Goal: Communication & Community: Answer question/provide support

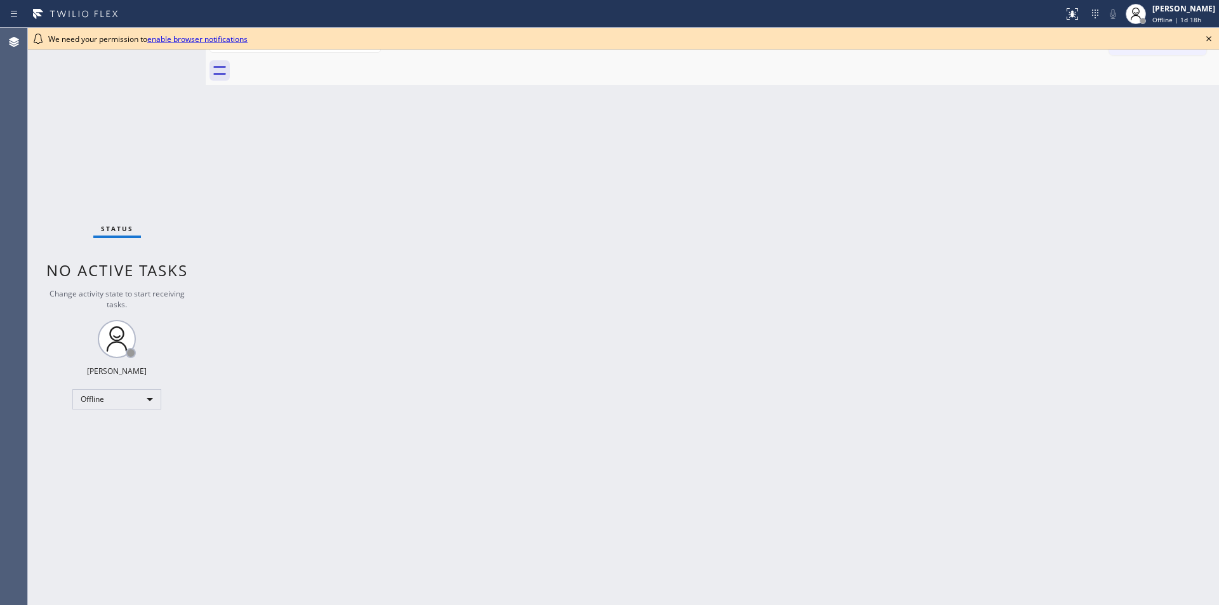
drag, startPoint x: 740, startPoint y: 64, endPoint x: 729, endPoint y: 65, distance: 10.9
click at [740, 64] on div at bounding box center [726, 71] width 985 height 29
click at [201, 41] on link "enable browser notifications" at bounding box center [197, 39] width 100 height 11
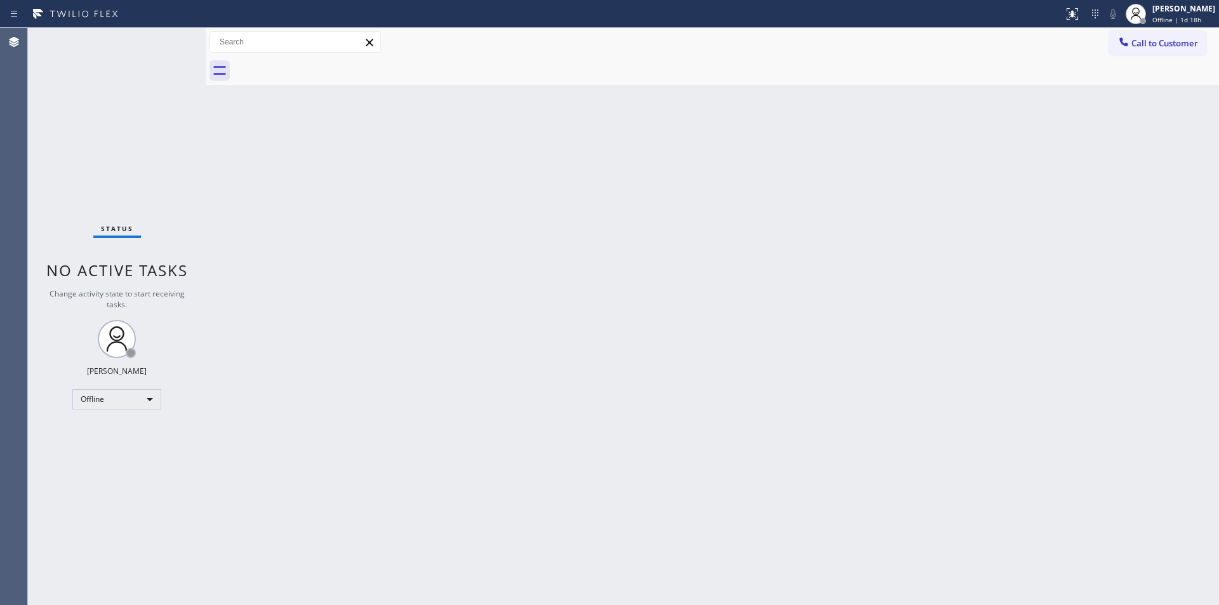
click at [456, 386] on div "Back to Dashboard Change Sender ID Customers Technicians Select a contact Outbo…" at bounding box center [712, 316] width 1013 height 577
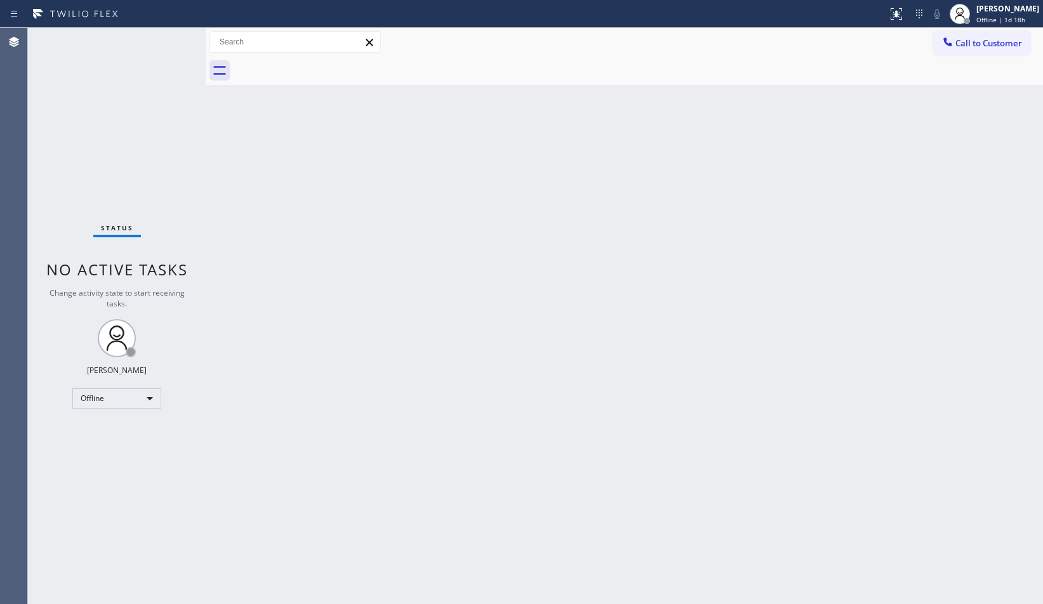
click at [693, 212] on div "Back to Dashboard Change Sender ID Customers Technicians Select a contact Outbo…" at bounding box center [624, 316] width 837 height 576
click at [867, 273] on div "Back to Dashboard Change Sender ID Customers Technicians Select a contact Outbo…" at bounding box center [624, 316] width 837 height 576
click at [938, 504] on div "Back to Dashboard Change Sender ID Customers Technicians Select a contact Outbo…" at bounding box center [624, 316] width 837 height 576
click at [901, 477] on div "Back to Dashboard Change Sender ID Customers Technicians Select a contact Outbo…" at bounding box center [624, 316] width 837 height 576
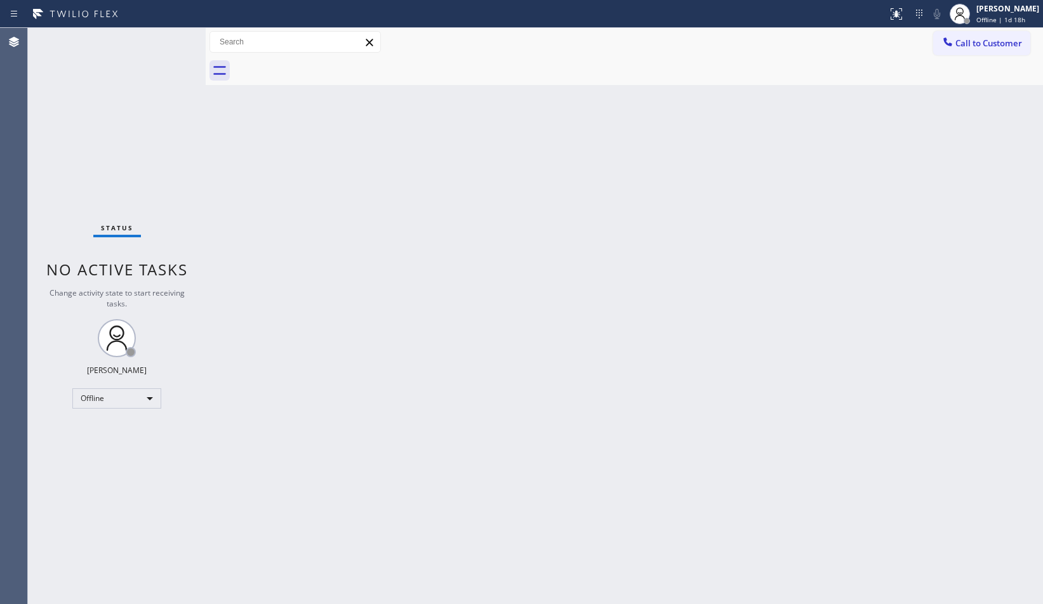
click at [902, 476] on div "Back to Dashboard Change Sender ID Customers Technicians Select a contact Outbo…" at bounding box center [624, 316] width 837 height 576
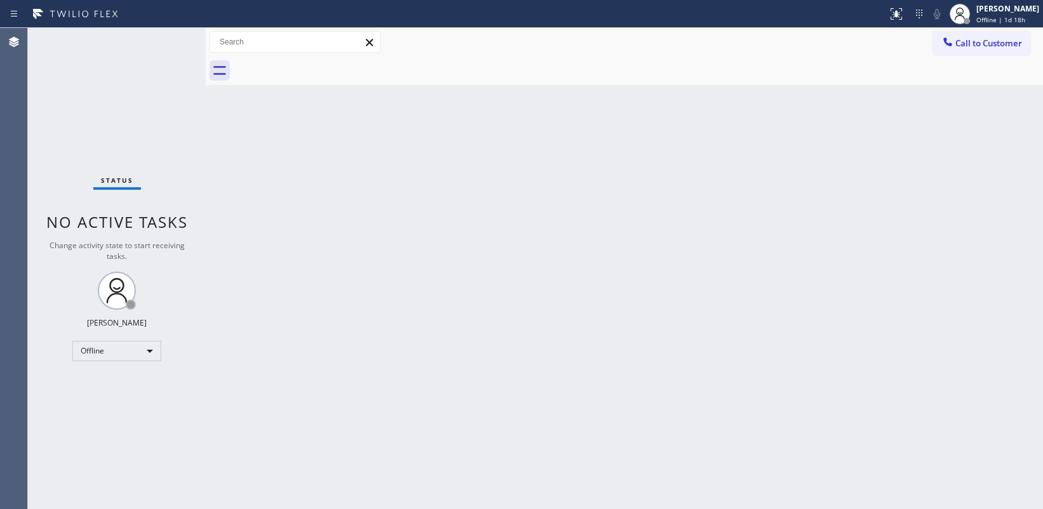
click at [1024, 509] on div "Back to Dashboard Change Sender ID Customers Technicians Select a contact Outbo…" at bounding box center [624, 268] width 837 height 481
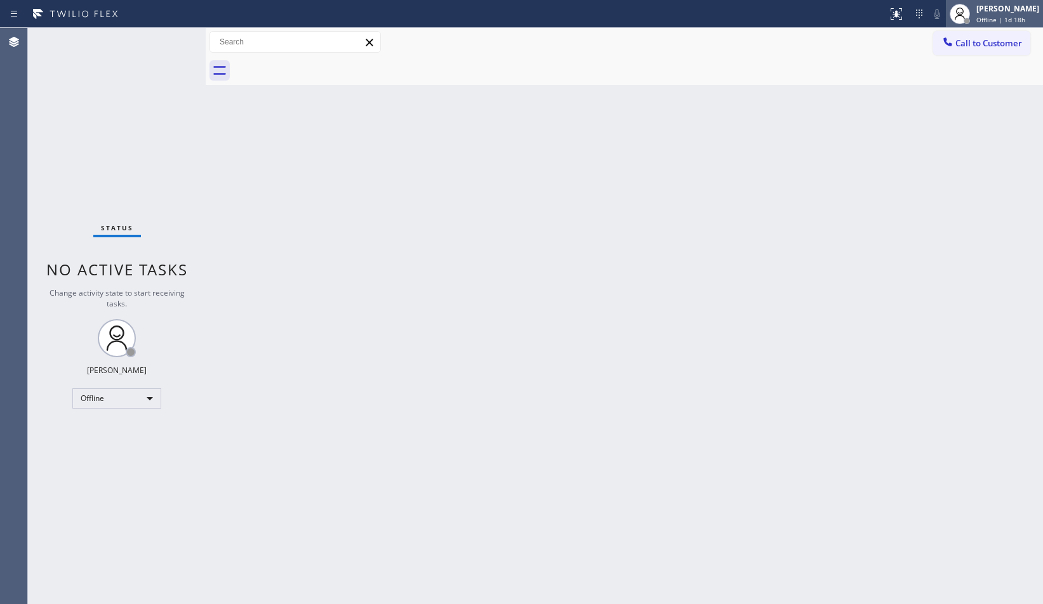
click at [1004, 17] on span "Offline | 1d 18h" at bounding box center [1000, 19] width 49 height 9
click at [1009, 15] on div "Sean Louis Atanoza Offline | 1d 18h" at bounding box center [1008, 14] width 69 height 22
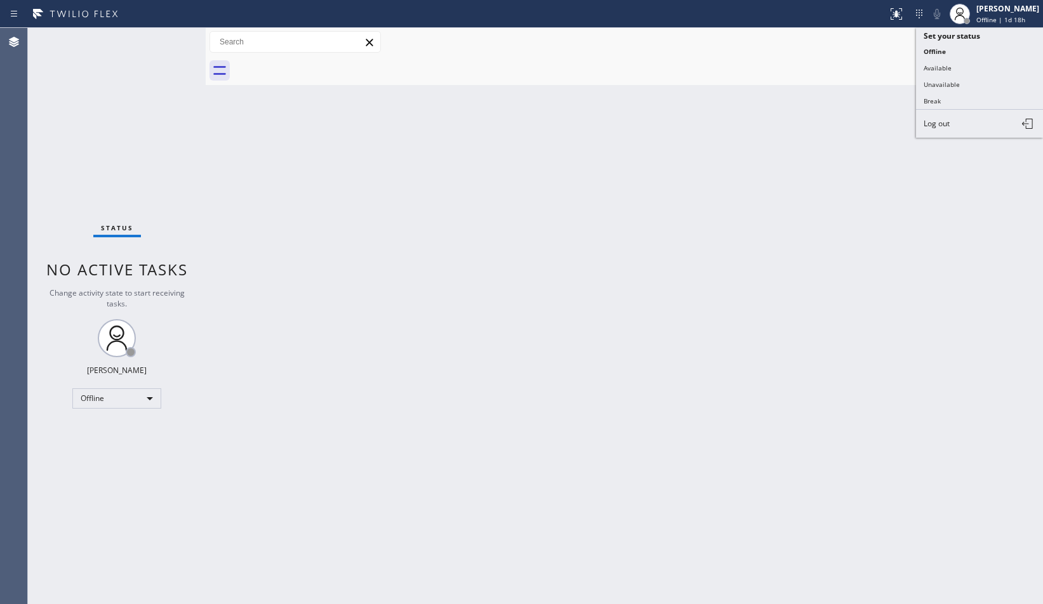
click at [776, 79] on div at bounding box center [638, 71] width 809 height 29
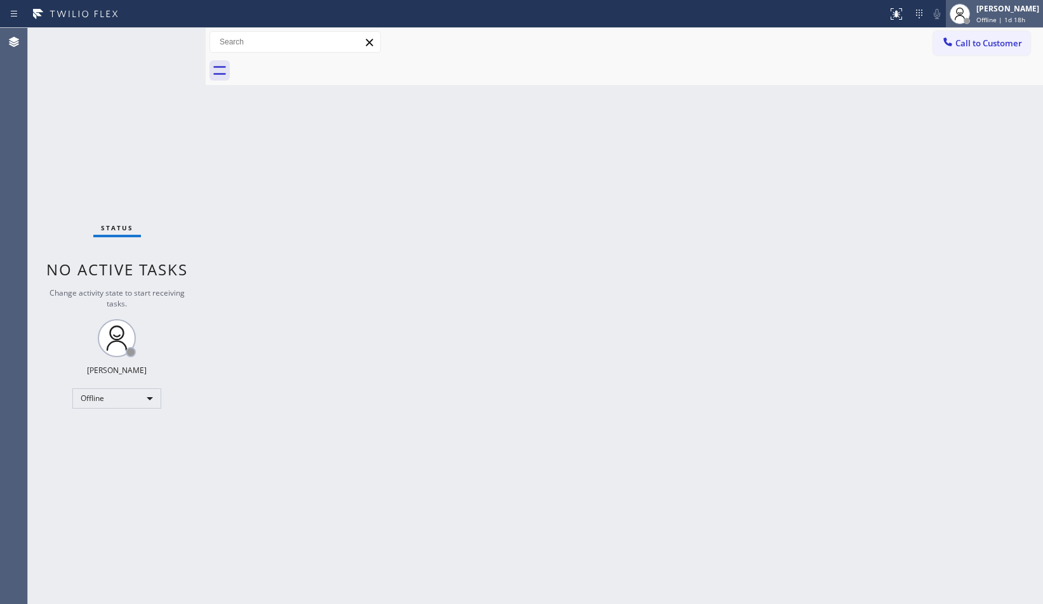
click at [1010, 20] on span "Offline | 1d 18h" at bounding box center [1000, 19] width 49 height 9
click at [693, 112] on div "Back to Dashboard Change Sender ID Customers Technicians Select a contact Outbo…" at bounding box center [624, 316] width 837 height 576
click at [994, 19] on span "Offline | 1d 18h" at bounding box center [1000, 19] width 49 height 9
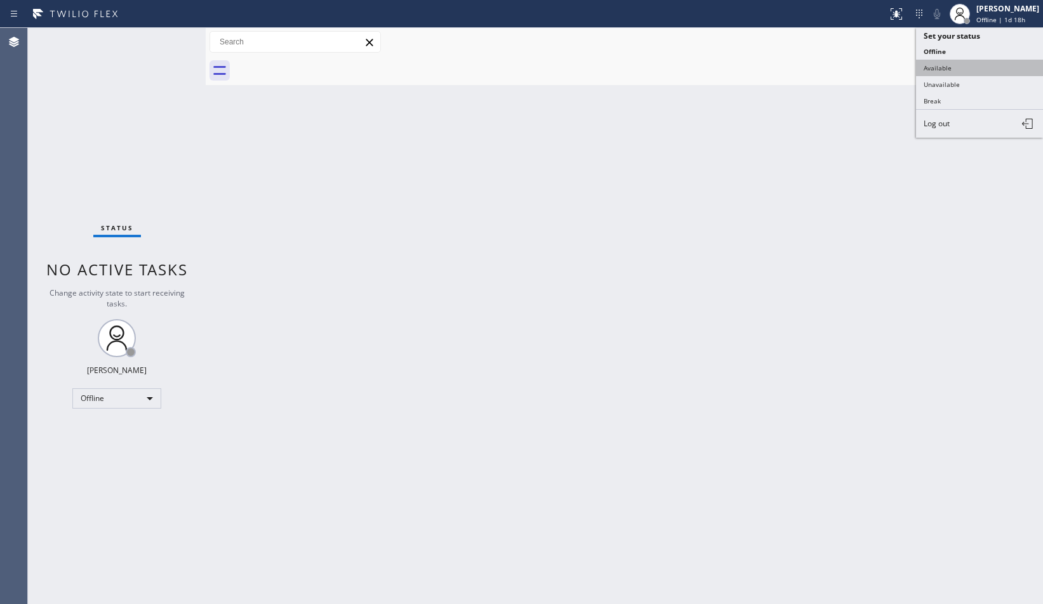
click at [980, 73] on button "Available" at bounding box center [979, 68] width 127 height 17
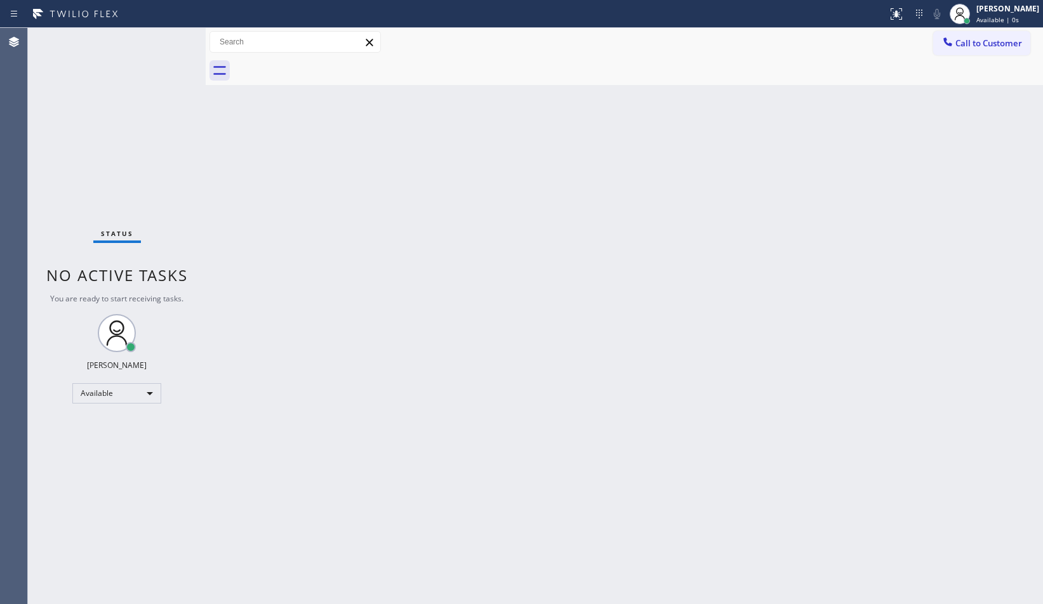
click at [892, 140] on div "Back to Dashboard Change Sender ID Customers Technicians Select a contact Outbo…" at bounding box center [624, 316] width 837 height 576
click at [1004, 14] on div "Sean Louis Atanoza Available | 0s" at bounding box center [1008, 14] width 69 height 22
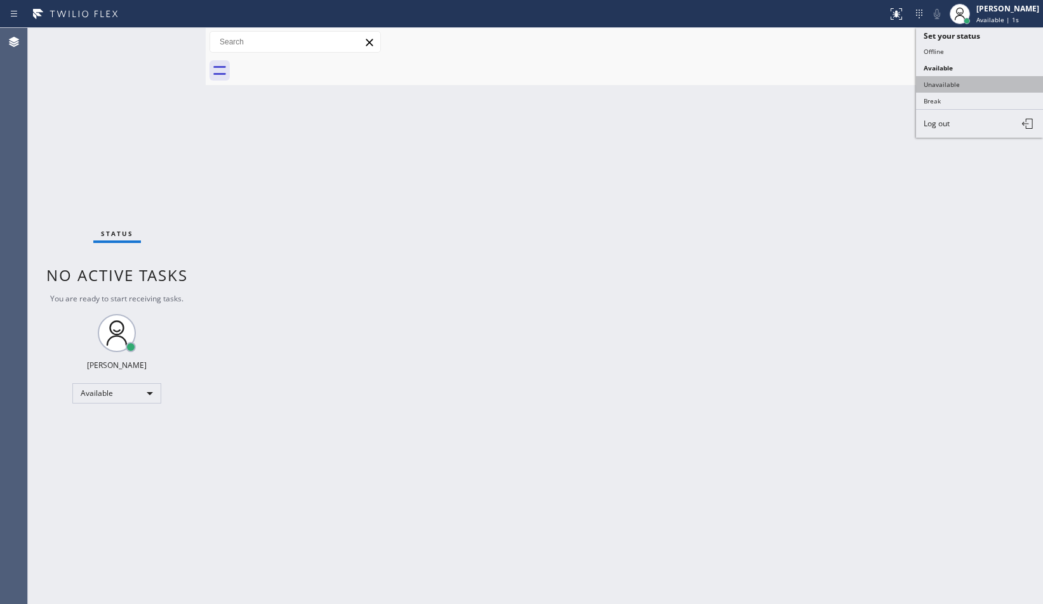
click at [988, 87] on button "Unavailable" at bounding box center [979, 84] width 127 height 17
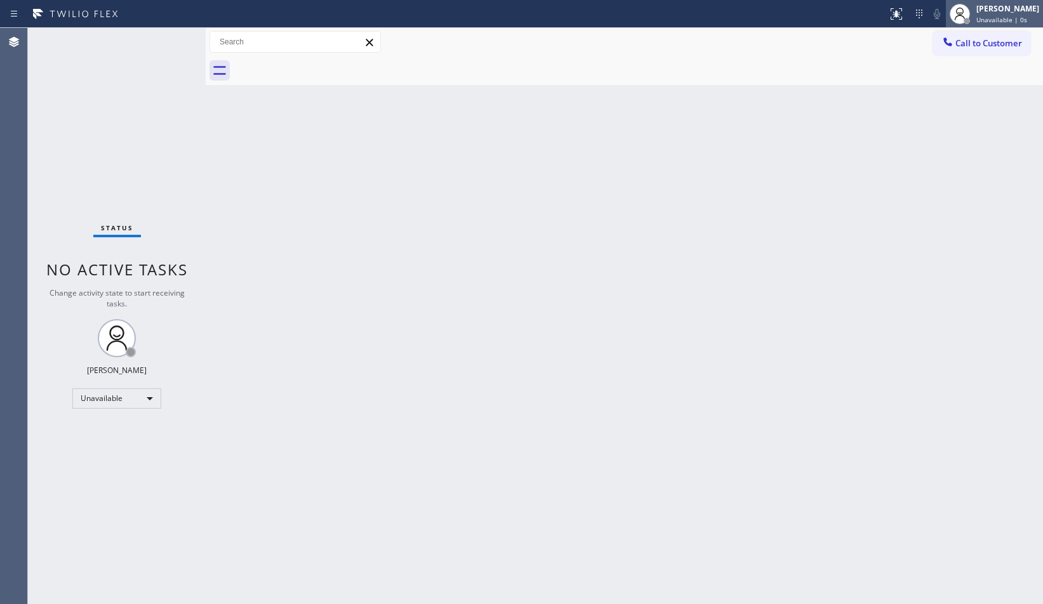
click at [1000, 17] on span "Unavailable | 0s" at bounding box center [1001, 19] width 51 height 9
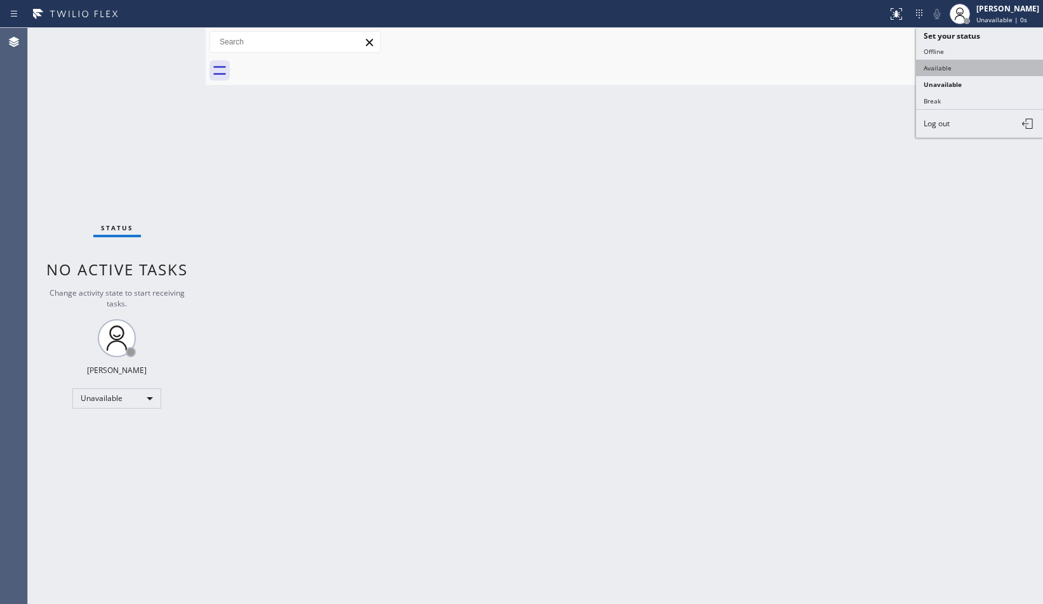
click at [988, 69] on button "Available" at bounding box center [979, 68] width 127 height 17
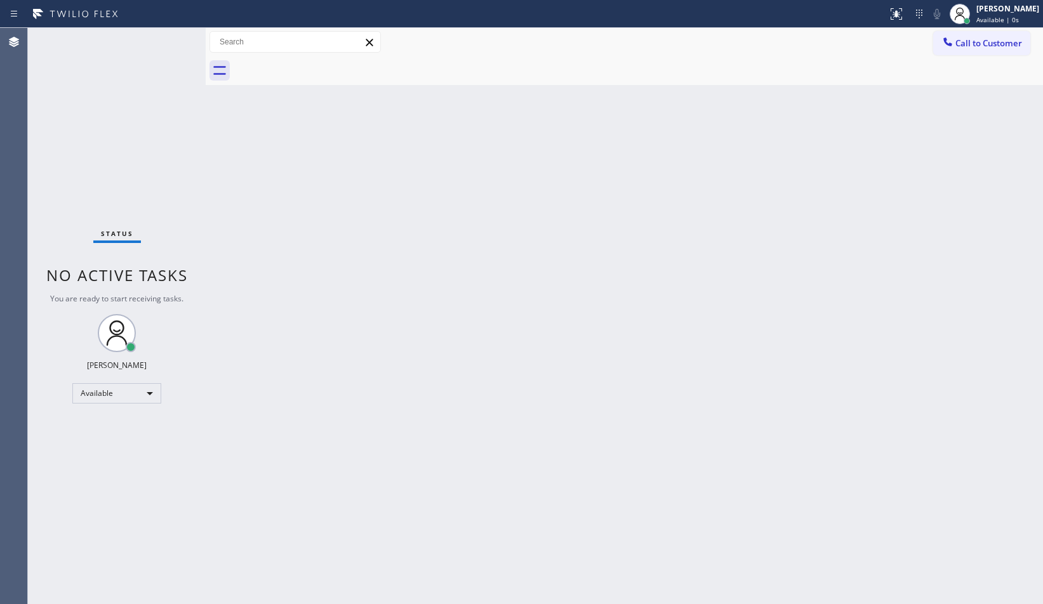
click at [889, 151] on div "Back to Dashboard Change Sender ID Customers Technicians Select a contact Outbo…" at bounding box center [624, 316] width 837 height 576
drag, startPoint x: 999, startPoint y: 44, endPoint x: 1020, endPoint y: 62, distance: 27.5
click at [999, 44] on span "Call to Customer" at bounding box center [988, 42] width 67 height 11
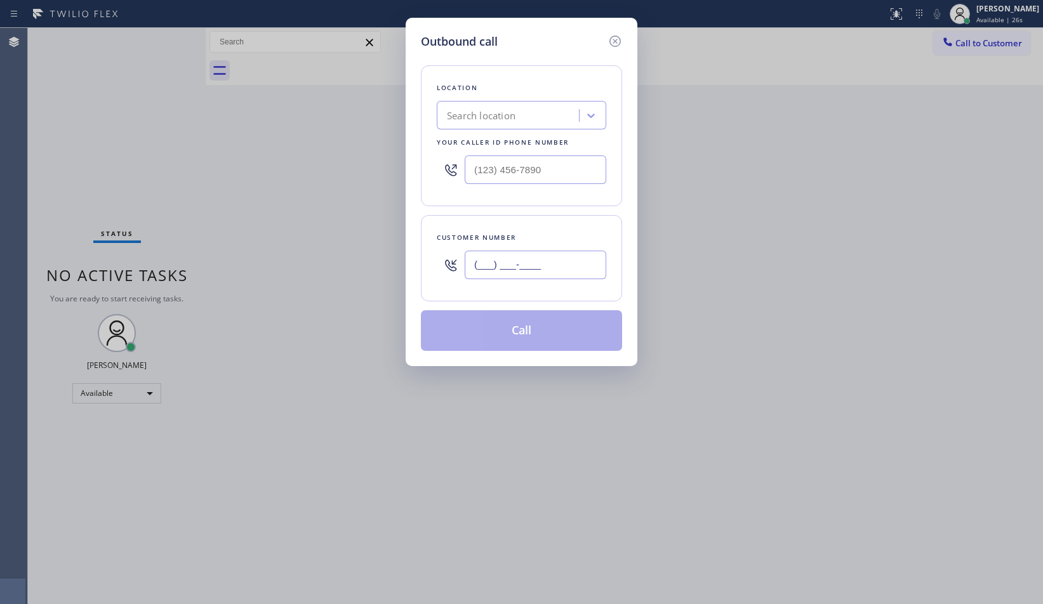
click at [575, 262] on input "(___) ___-____" at bounding box center [536, 265] width 142 height 29
paste input "337) 967-3446"
type input "[PHONE_NUMBER]"
click at [552, 166] on input "(___) ___-____" at bounding box center [536, 170] width 142 height 29
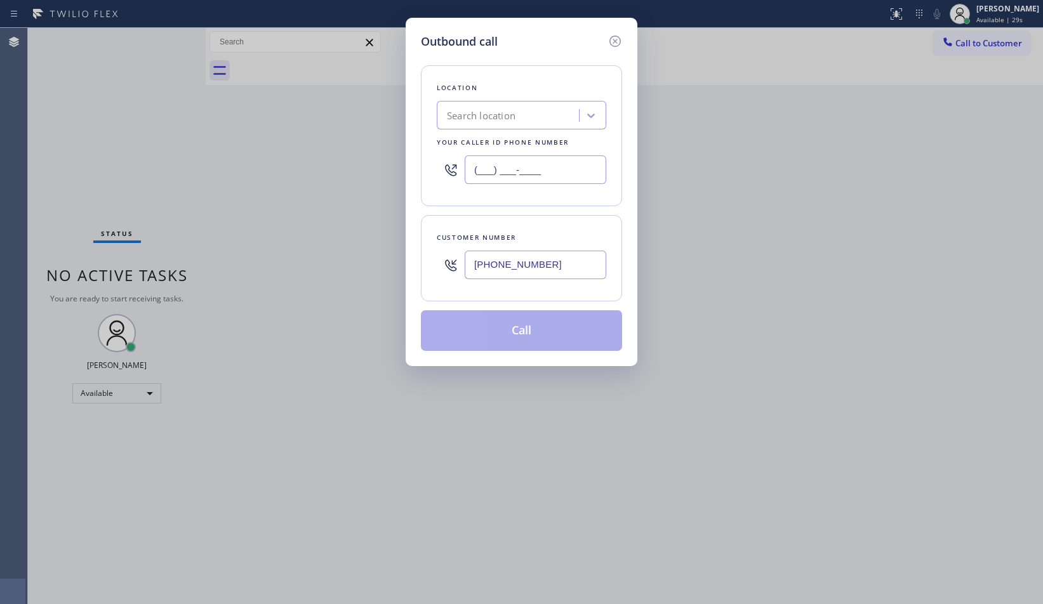
click at [552, 166] on input "(___) ___-____" at bounding box center [536, 170] width 142 height 29
paste input "323) 766-6395"
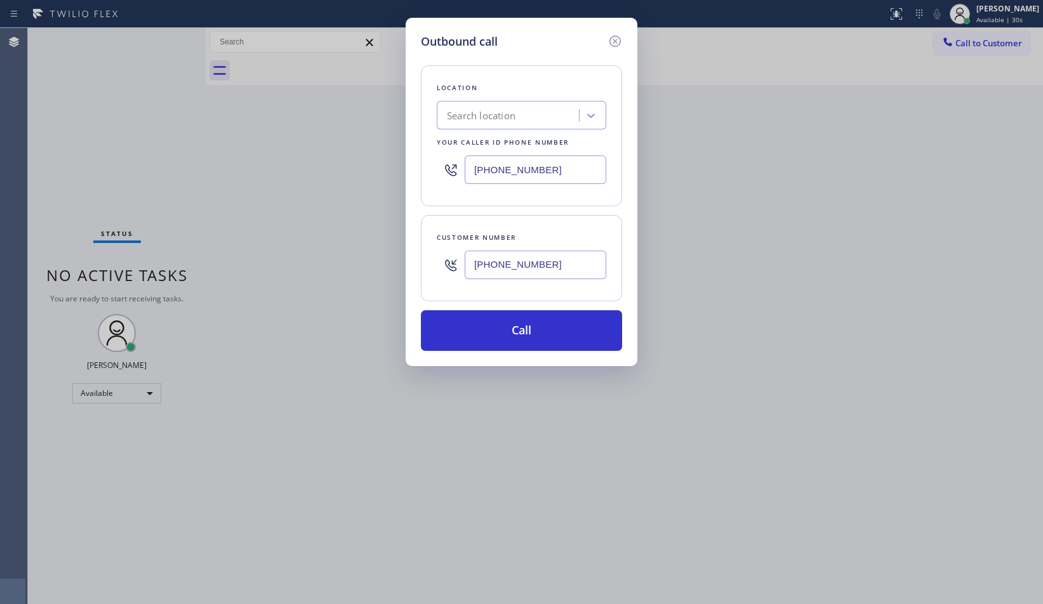
click at [581, 225] on div "Customer number [PHONE_NUMBER]" at bounding box center [521, 258] width 201 height 86
click at [576, 164] on input "[PHONE_NUMBER]" at bounding box center [536, 170] width 142 height 29
paste input "text"
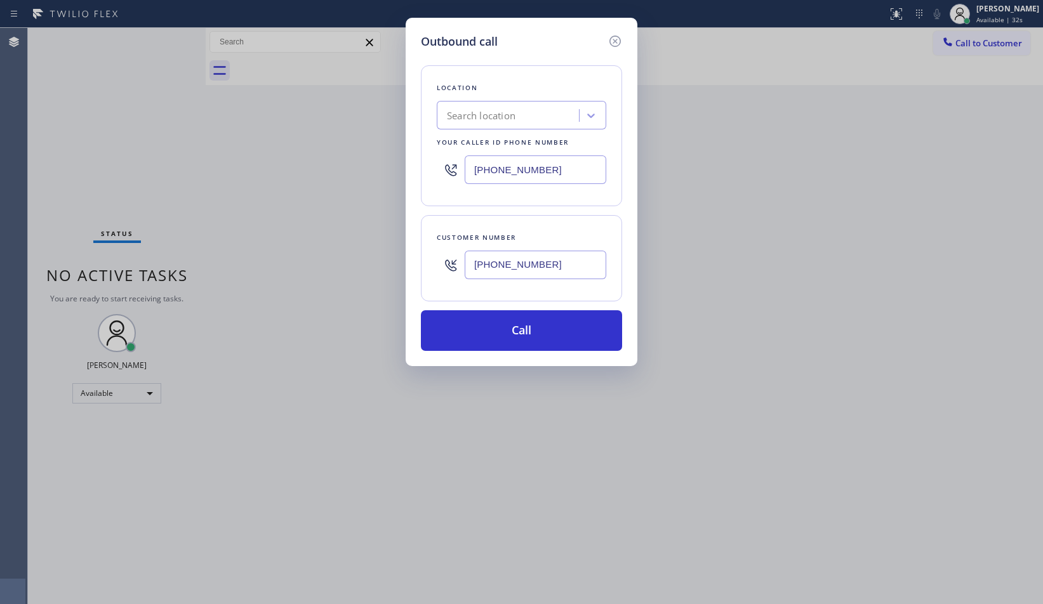
click at [578, 213] on div "Location Search location Your caller id phone number (323) 766-6395 Customer nu…" at bounding box center [521, 200] width 201 height 301
click at [566, 171] on input "[PHONE_NUMBER]" at bounding box center [536, 170] width 142 height 29
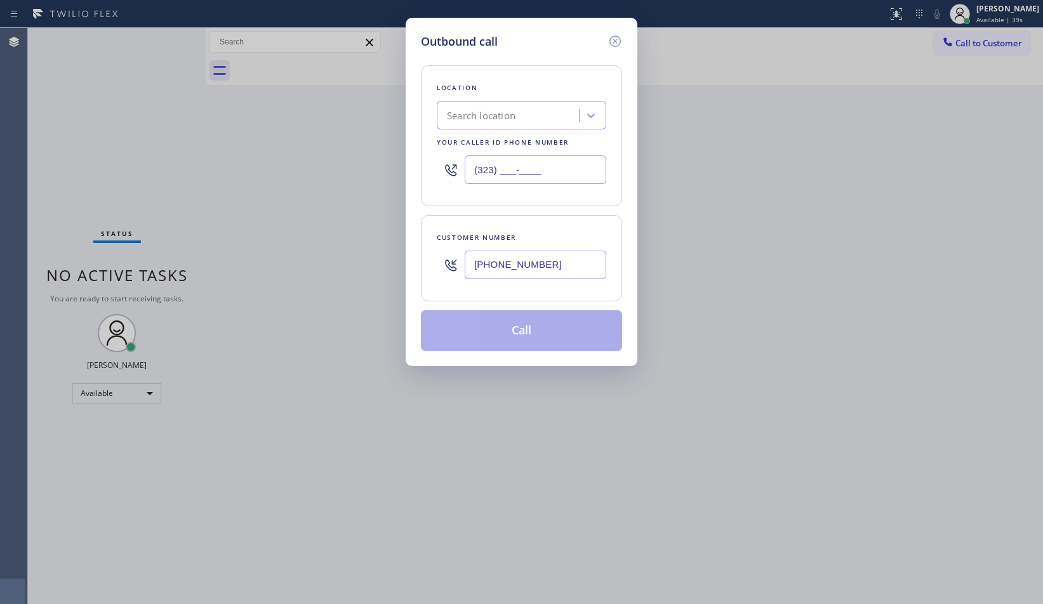
type input "(323) ___-____"
click at [517, 116] on div "Search location" at bounding box center [510, 116] width 138 height 22
paste input "Westwood plumbing service"
type input "Westwood plumbing"
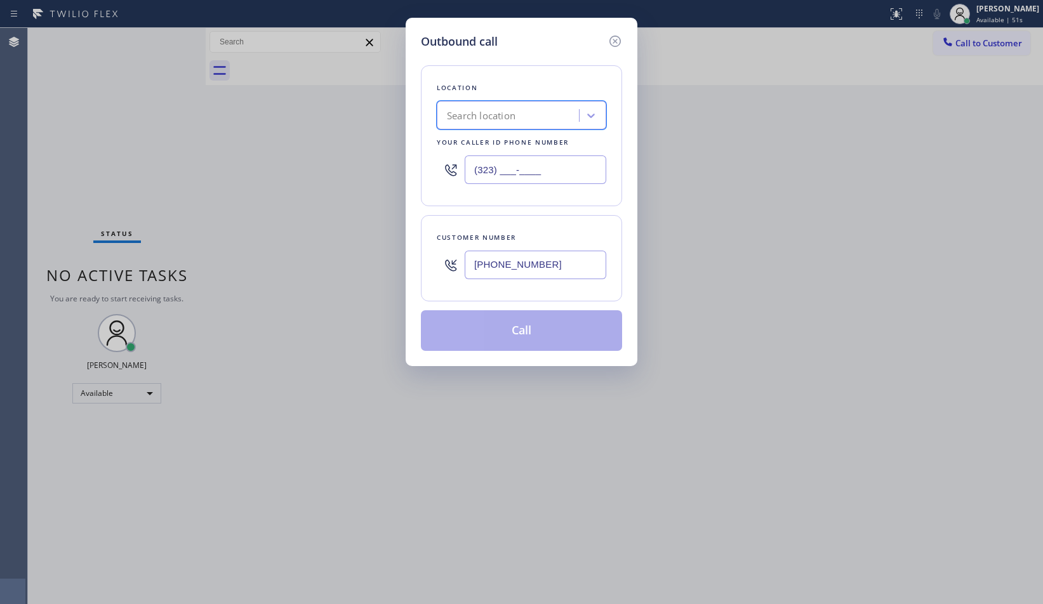
click at [543, 169] on input "(323) ___-____" at bounding box center [536, 170] width 142 height 29
click at [549, 183] on input "(323) ___-____" at bounding box center [536, 170] width 142 height 29
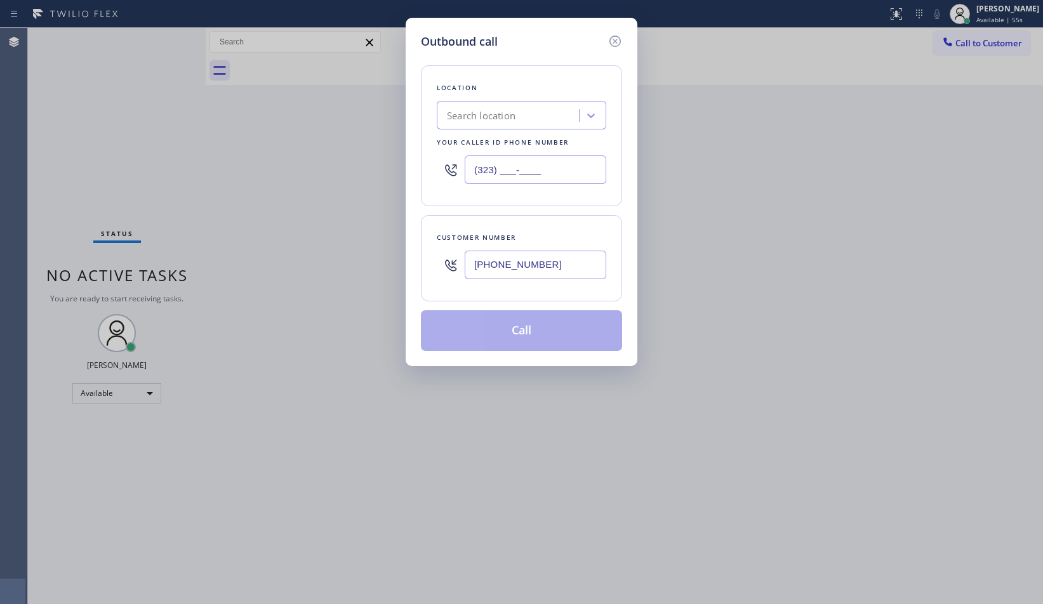
click at [549, 183] on input "(323) ___-____" at bounding box center [536, 170] width 142 height 29
paste input "766-6395"
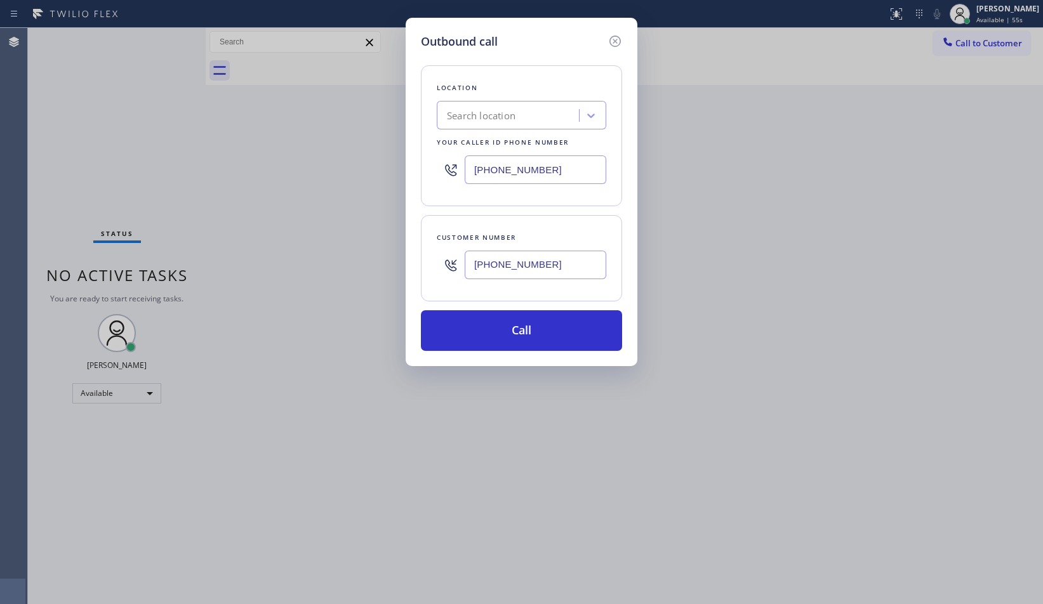
type input "[PHONE_NUMBER]"
click at [592, 204] on div "Location Search location Your caller id phone number (323) 766-6395" at bounding box center [521, 135] width 201 height 141
click at [615, 40] on icon at bounding box center [615, 41] width 15 height 15
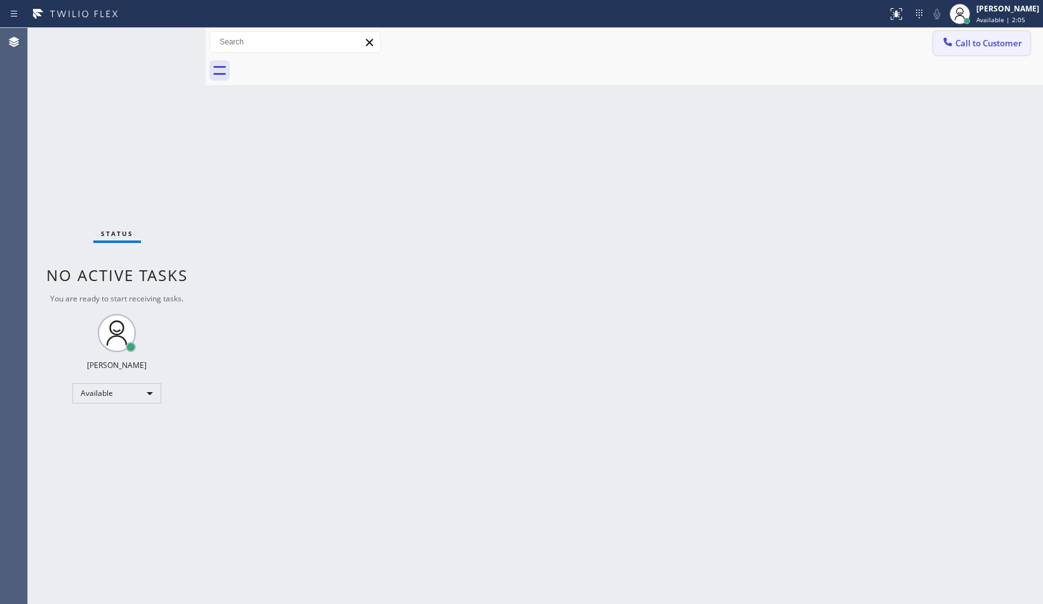
click at [981, 51] on button "Call to Customer" at bounding box center [981, 43] width 97 height 24
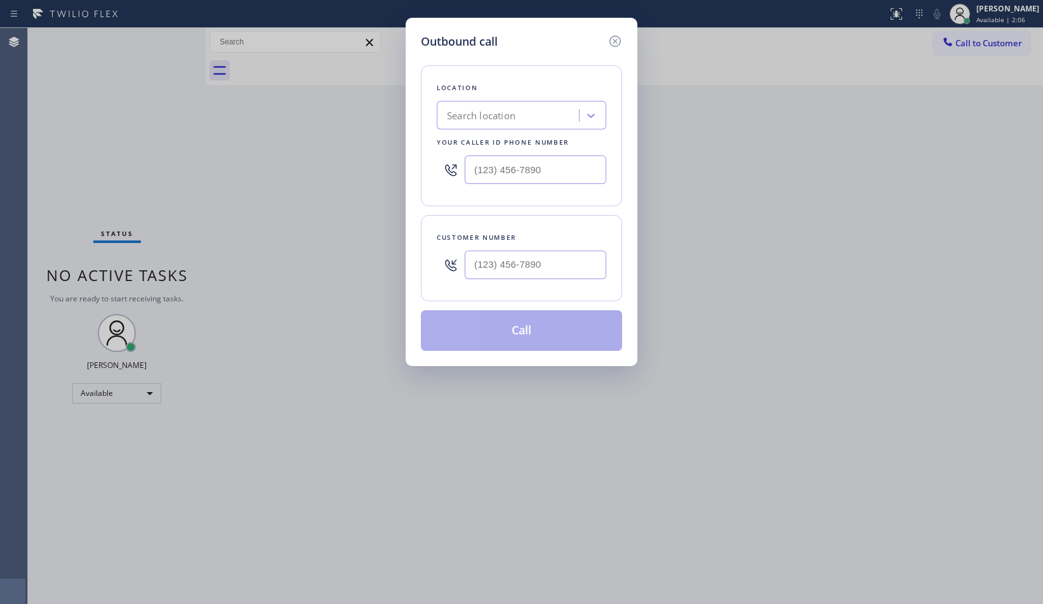
type input "(___) ___-____"
click at [594, 267] on input "(___) ___-____" at bounding box center [536, 265] width 142 height 29
type input "(___) ___-____"
click at [565, 163] on input "(___) ___-____" at bounding box center [536, 170] width 142 height 29
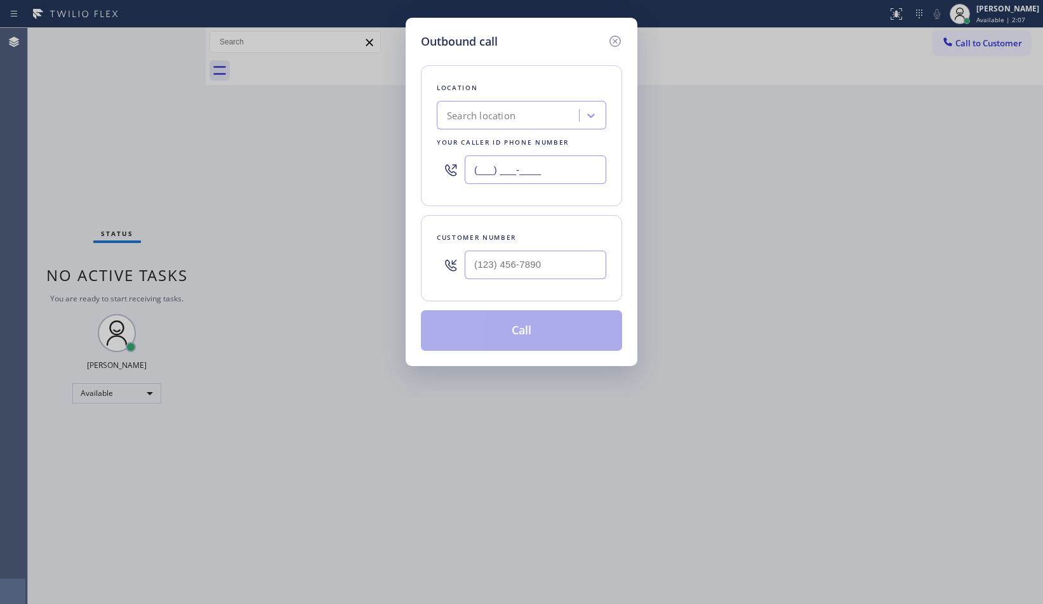
click at [565, 163] on input "(___) ___-____" at bounding box center [536, 170] width 142 height 29
paste input "323) 766-6395"
click at [568, 209] on div "Location Search location Your caller id phone number (323) 766-6395 Customer nu…" at bounding box center [521, 200] width 201 height 301
click at [619, 38] on icon at bounding box center [614, 41] width 11 height 11
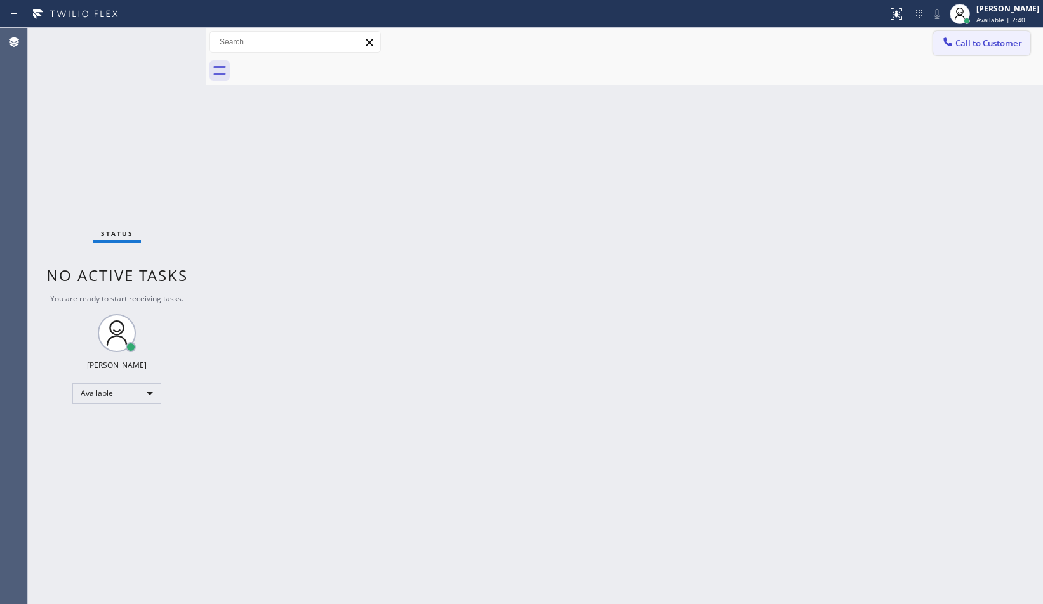
click at [976, 48] on span "Call to Customer" at bounding box center [988, 42] width 67 height 11
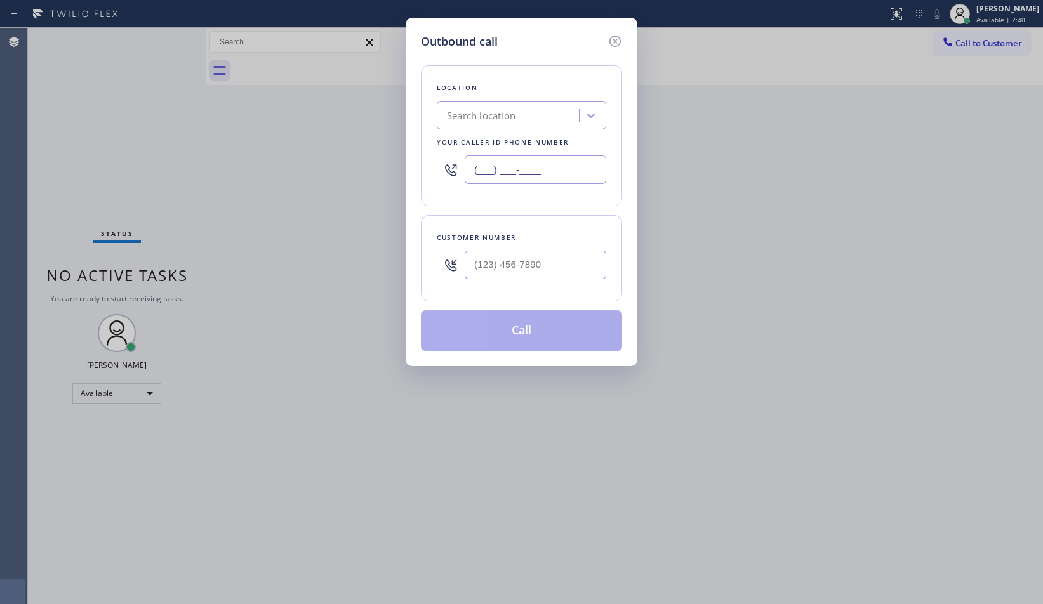
click at [524, 171] on input "(___) ___-____" at bounding box center [536, 170] width 142 height 29
paste input "888) 909-0120"
click at [569, 220] on div "Customer number" at bounding box center [521, 258] width 201 height 86
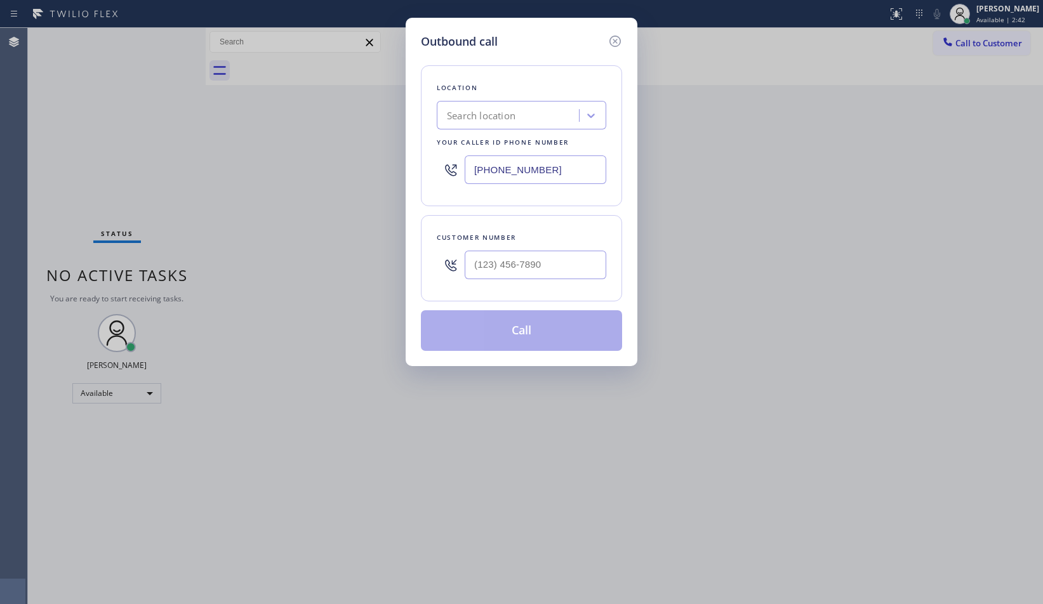
click at [570, 174] on input "(888) 909-0120" at bounding box center [536, 170] width 142 height 29
paste input "text"
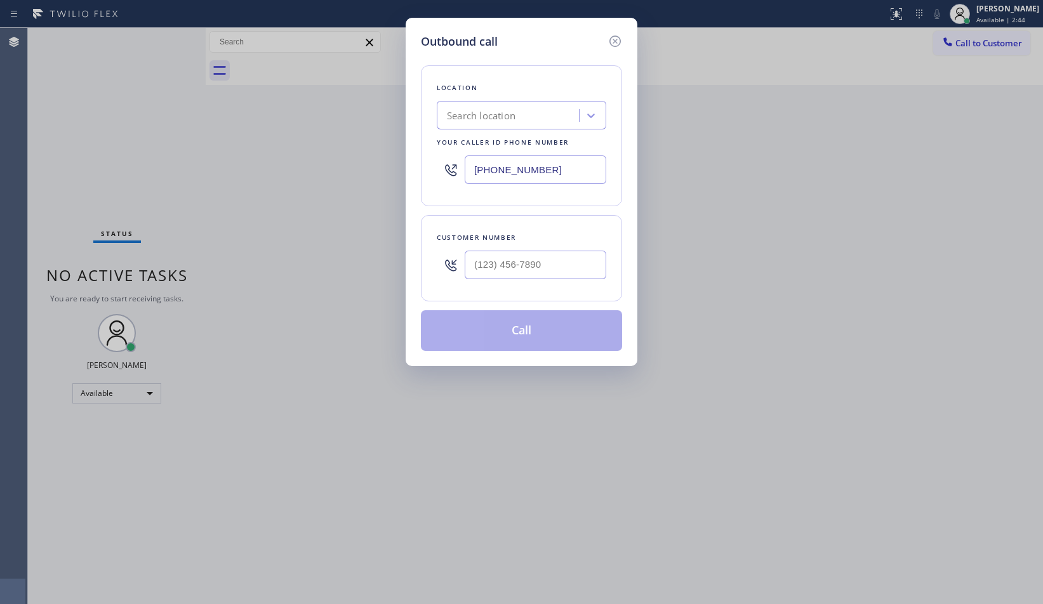
click at [569, 208] on div "Location Search location Your caller id phone number (888) 909-0120 Customer nu…" at bounding box center [521, 200] width 201 height 301
click at [587, 107] on div at bounding box center [591, 115] width 23 height 23
click at [576, 167] on input "(888) 909-0120" at bounding box center [536, 170] width 142 height 29
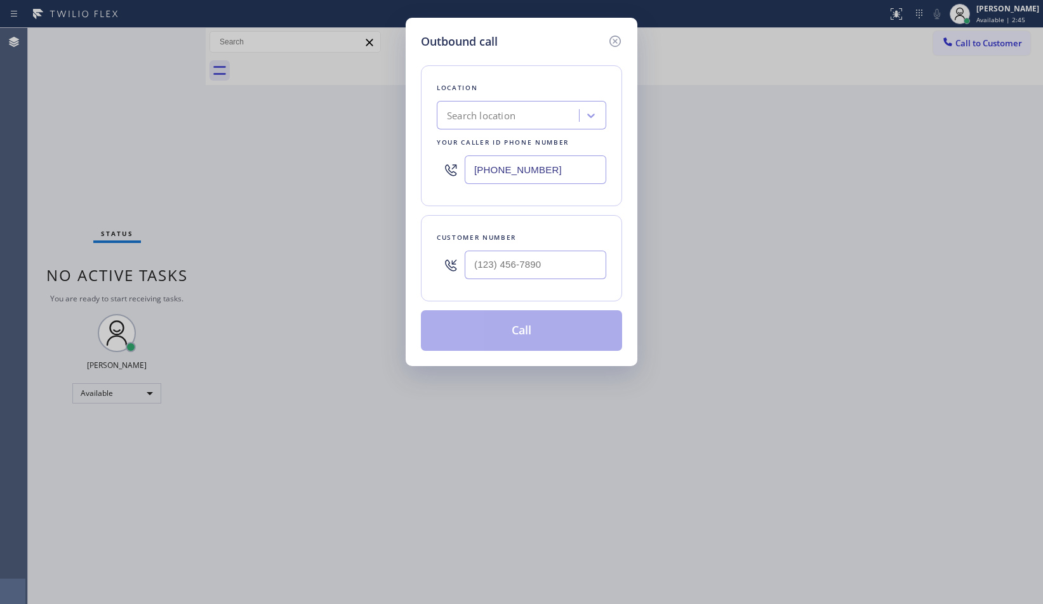
click at [576, 167] on input "(888) 909-0120" at bounding box center [536, 170] width 142 height 29
type input "(___) ___-____"
click at [565, 114] on div "Search location" at bounding box center [510, 116] width 138 height 22
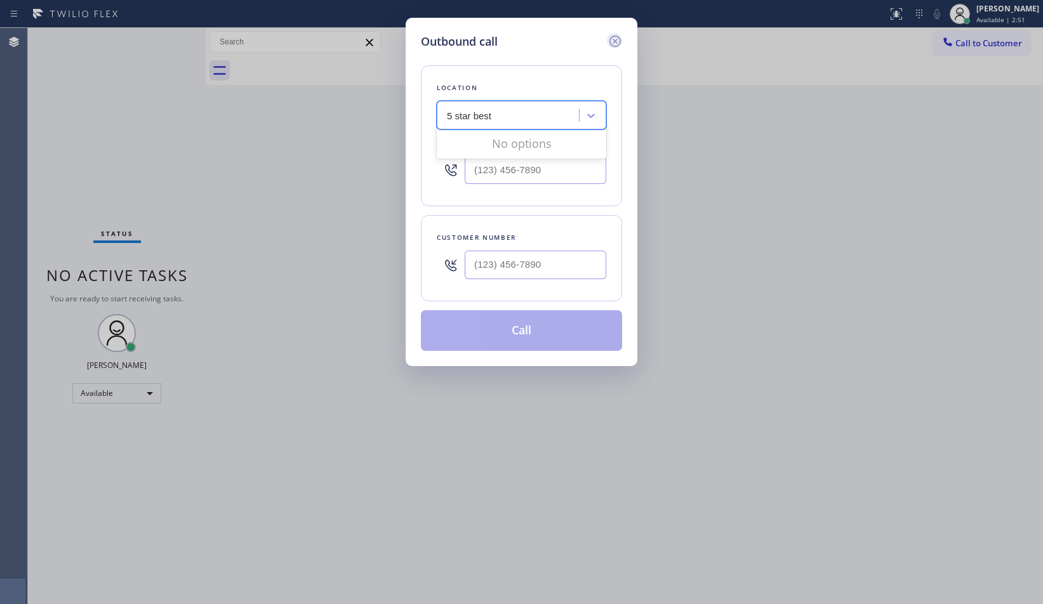
type input "5 star best"
click at [616, 40] on icon at bounding box center [614, 41] width 11 height 11
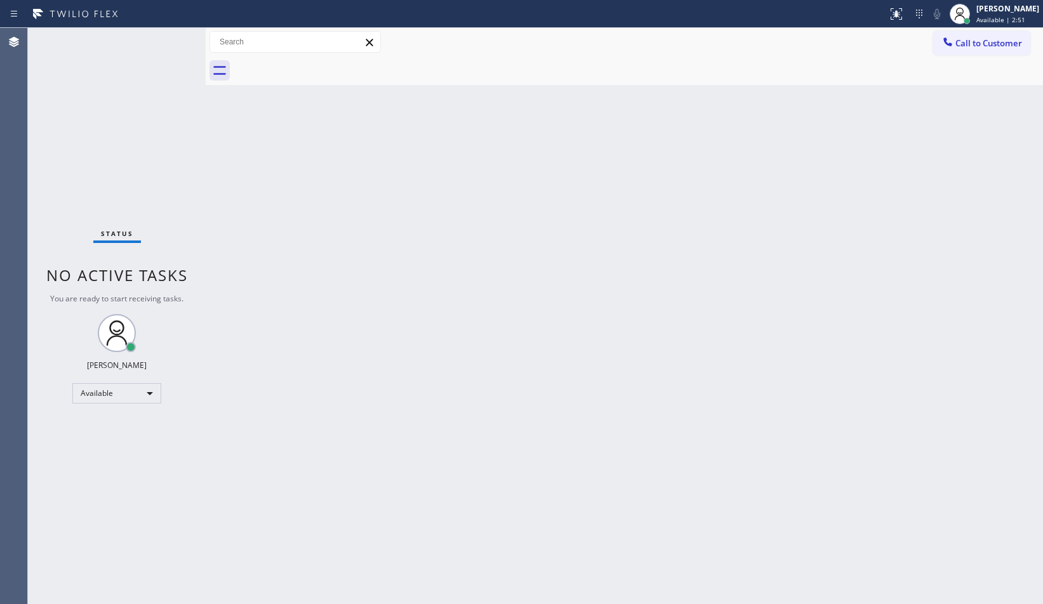
click at [641, 75] on div at bounding box center [638, 71] width 809 height 29
click at [945, 235] on div "Back to Dashboard Change Sender ID Customers Technicians Select a contact Outbo…" at bounding box center [624, 316] width 837 height 576
click at [1013, 41] on span "Call to Customer" at bounding box center [988, 42] width 67 height 11
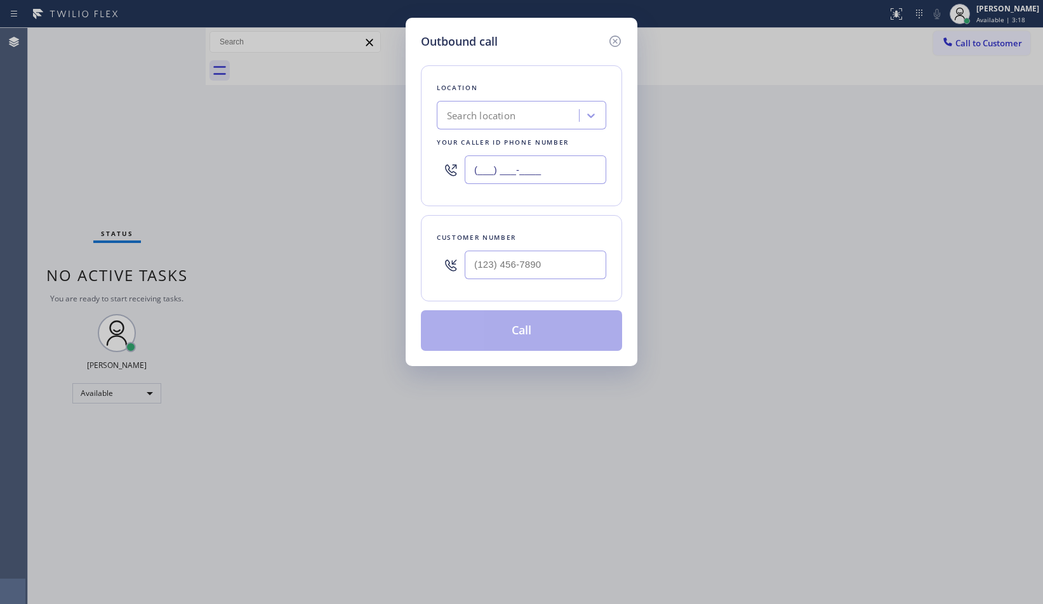
click at [542, 166] on input "(___) ___-____" at bounding box center [536, 170] width 142 height 29
paste input "323) 766-6395"
type input "[PHONE_NUMBER]"
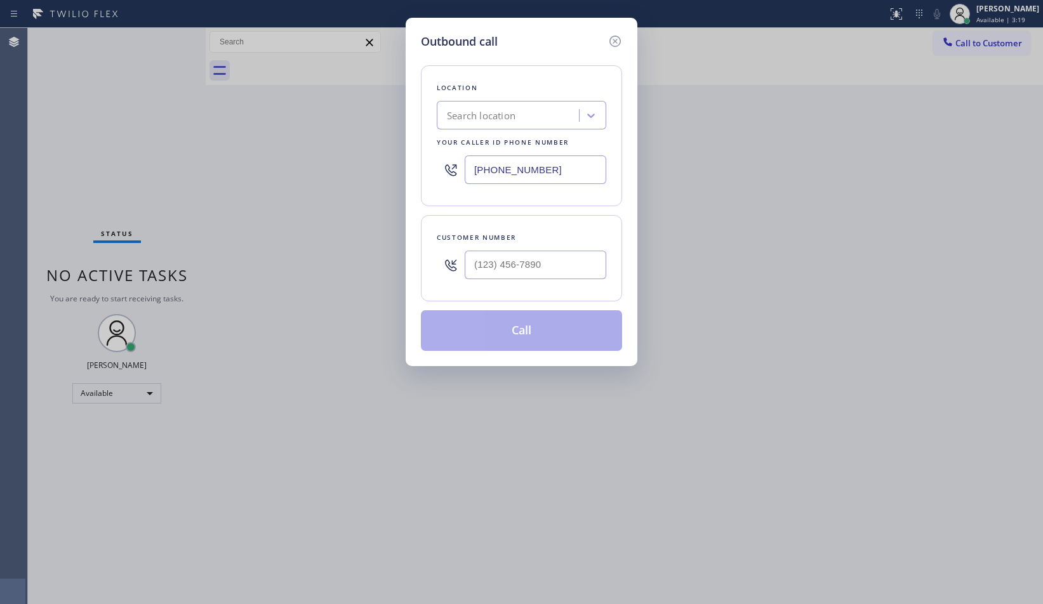
click at [573, 223] on div "Customer number" at bounding box center [521, 258] width 201 height 86
click at [567, 269] on input "(___) ___-____" at bounding box center [536, 265] width 142 height 29
paste input "3379"
click at [574, 266] on input "(___) ___-3379" at bounding box center [536, 265] width 142 height 29
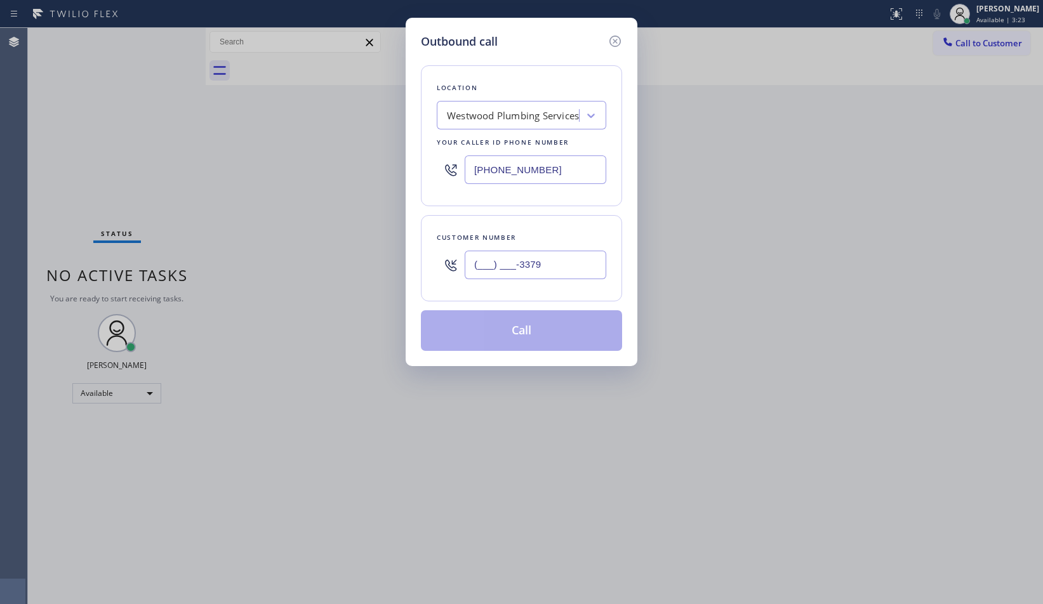
click at [574, 266] on input "(___) ___-3379" at bounding box center [536, 265] width 142 height 29
paste input "337) 967-3446"
click at [589, 221] on div "Customer number [PHONE_NUMBER]" at bounding box center [521, 258] width 201 height 86
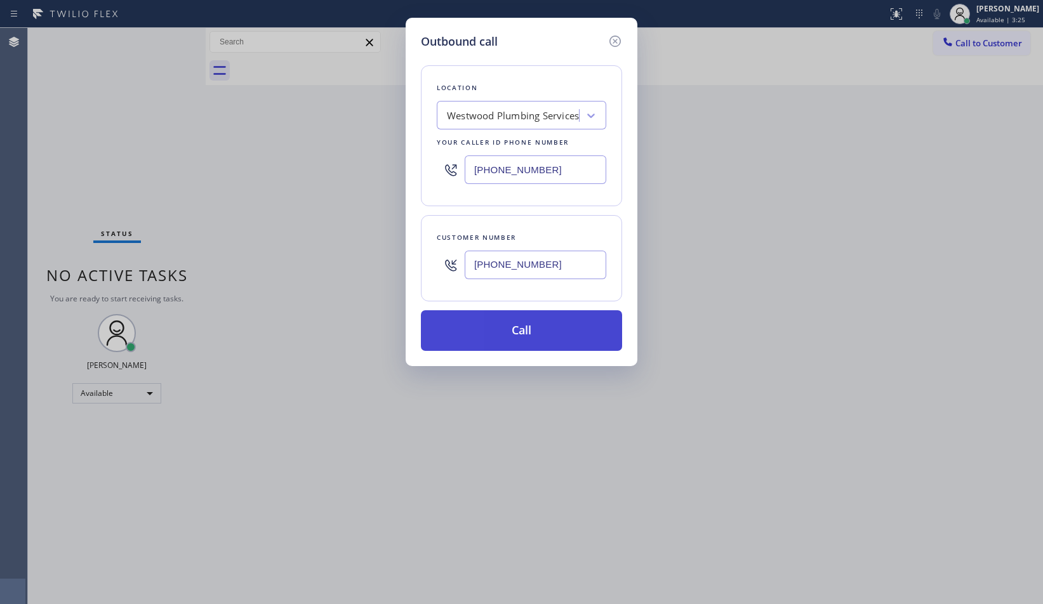
click at [577, 331] on button "Call" at bounding box center [521, 330] width 201 height 41
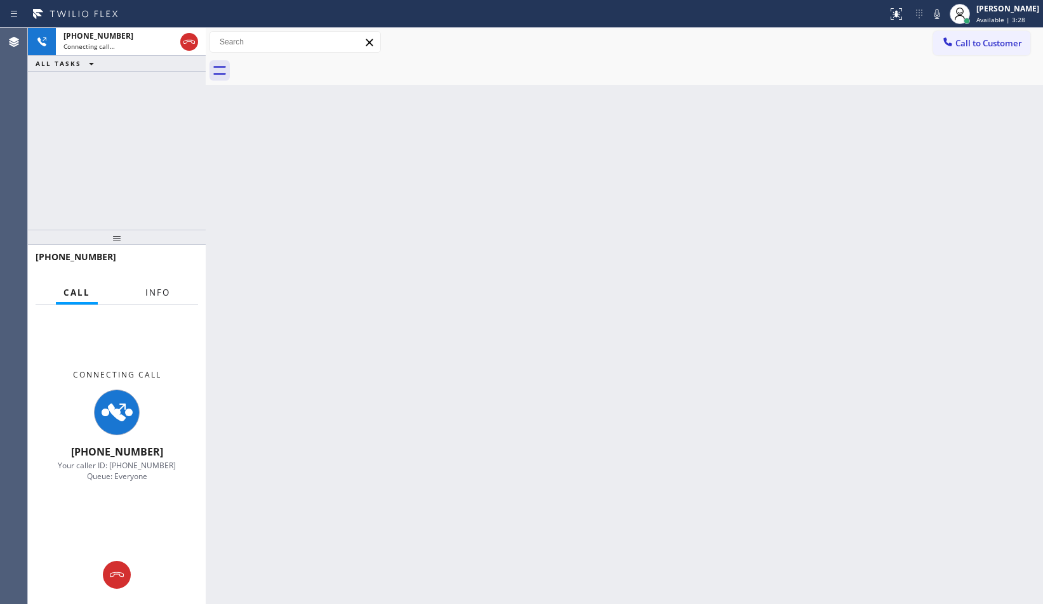
click at [149, 287] on span "Info" at bounding box center [157, 292] width 25 height 11
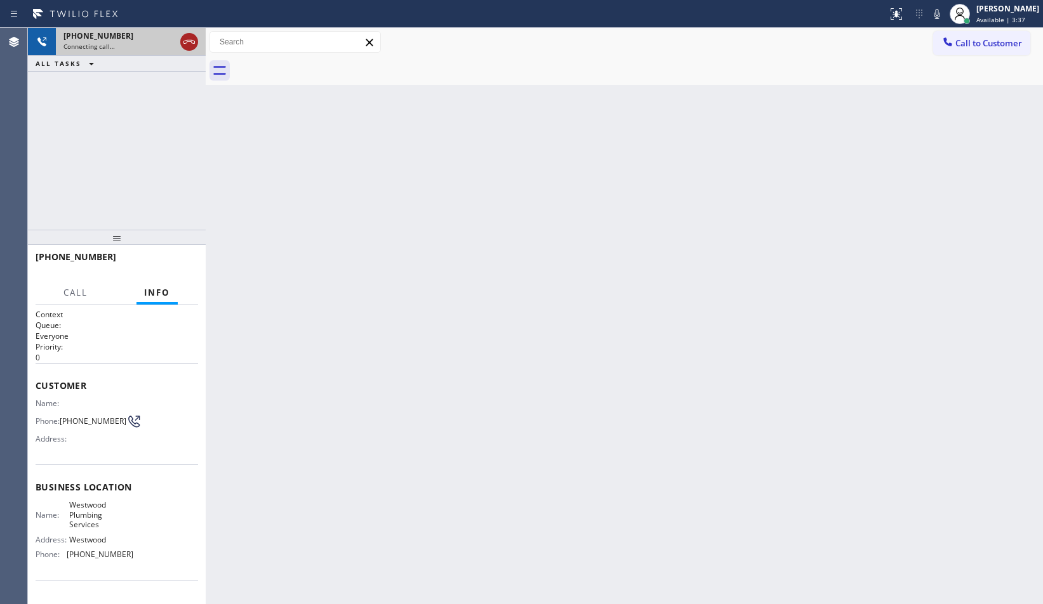
click at [191, 40] on icon at bounding box center [188, 42] width 11 height 4
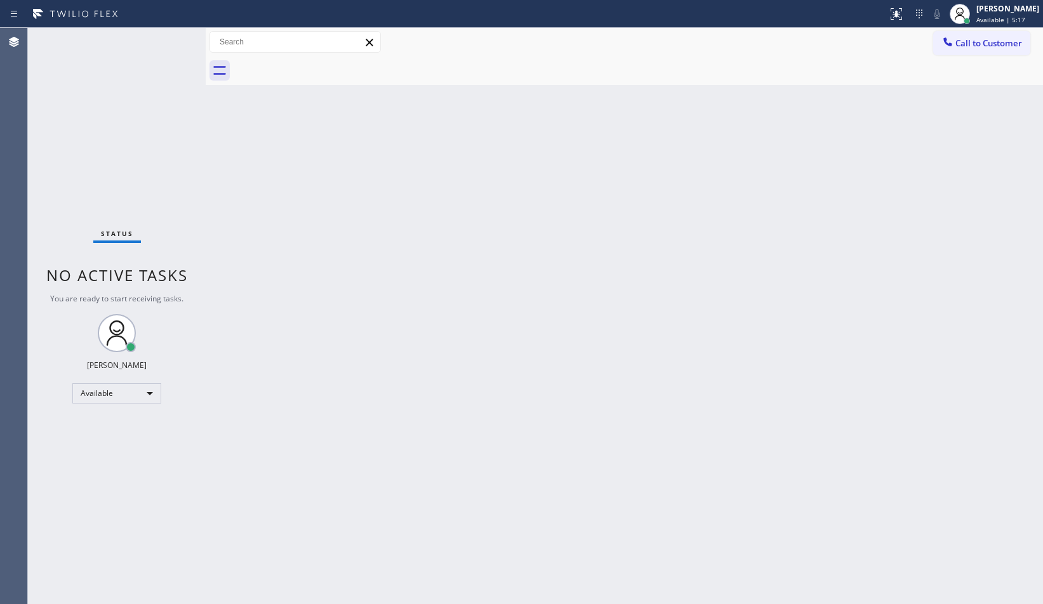
drag, startPoint x: 955, startPoint y: 40, endPoint x: 963, endPoint y: 47, distance: 10.8
click at [955, 40] on div at bounding box center [947, 43] width 15 height 15
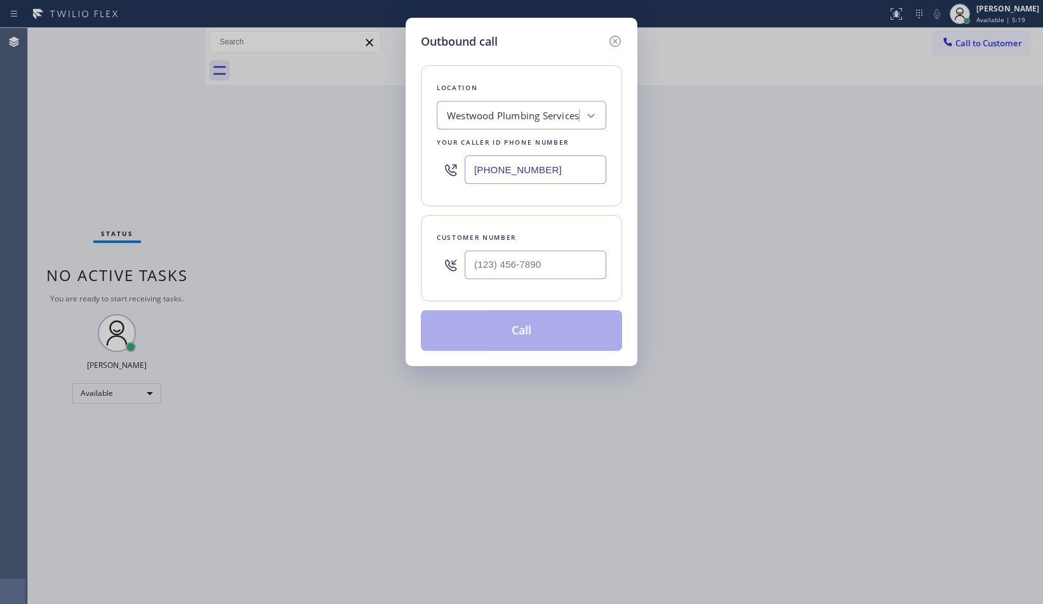
click at [562, 250] on div at bounding box center [536, 264] width 142 height 41
click at [562, 258] on input "(___) ___-____" at bounding box center [536, 265] width 142 height 29
paste input "6151"
click at [579, 260] on input "(___) ___-6151" at bounding box center [536, 265] width 142 height 29
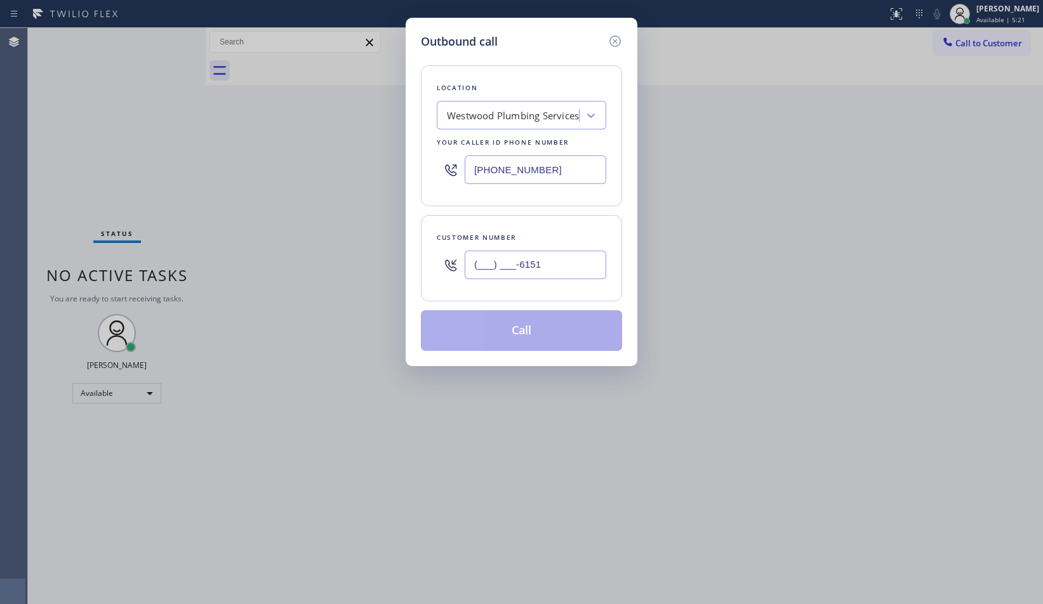
click at [579, 260] on input "(___) ___-6151" at bounding box center [536, 265] width 142 height 29
paste input "615) 116-9704"
type input "(615) 116-9704"
click at [598, 216] on div "Customer number (615) 116-9704" at bounding box center [521, 258] width 201 height 86
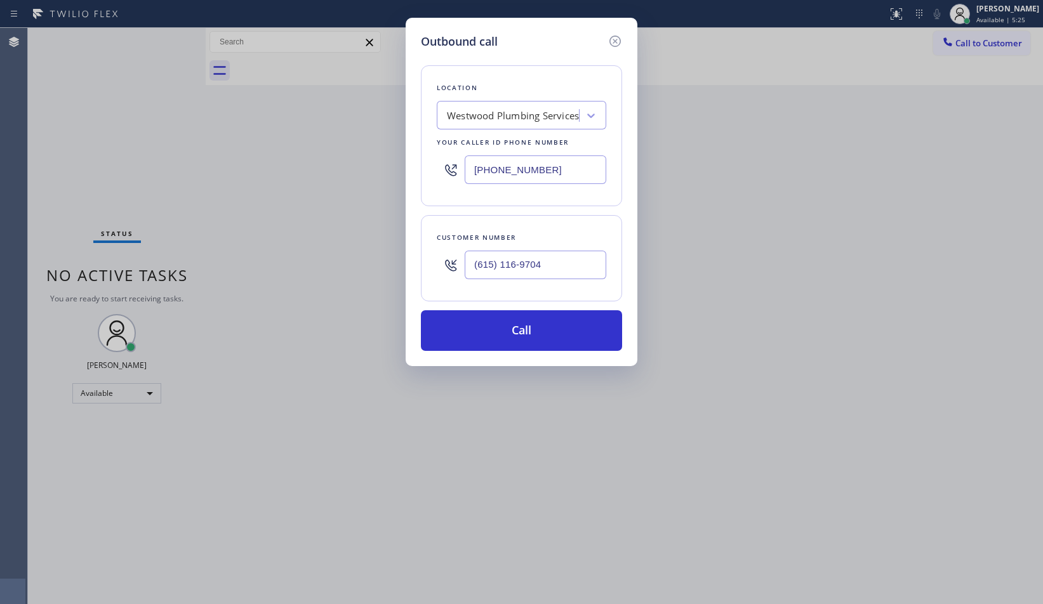
click at [592, 172] on input "[PHONE_NUMBER]" at bounding box center [536, 170] width 142 height 29
paste input "10) 853-6861"
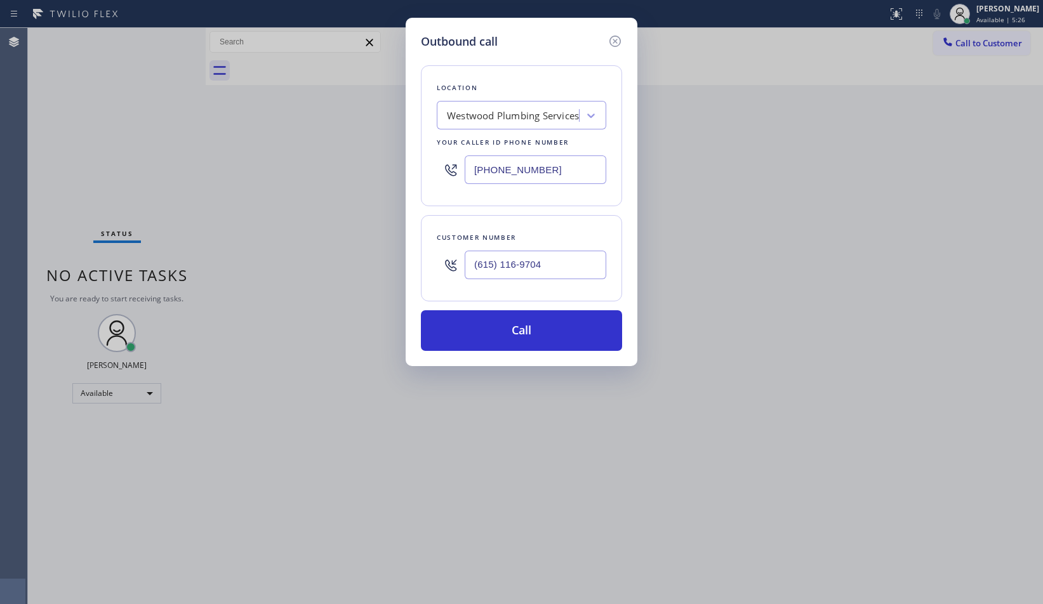
type input "[PHONE_NUMBER]"
click at [601, 222] on div "Customer number (615) 116-9704" at bounding box center [521, 258] width 201 height 86
click at [516, 343] on button "Call" at bounding box center [521, 330] width 201 height 41
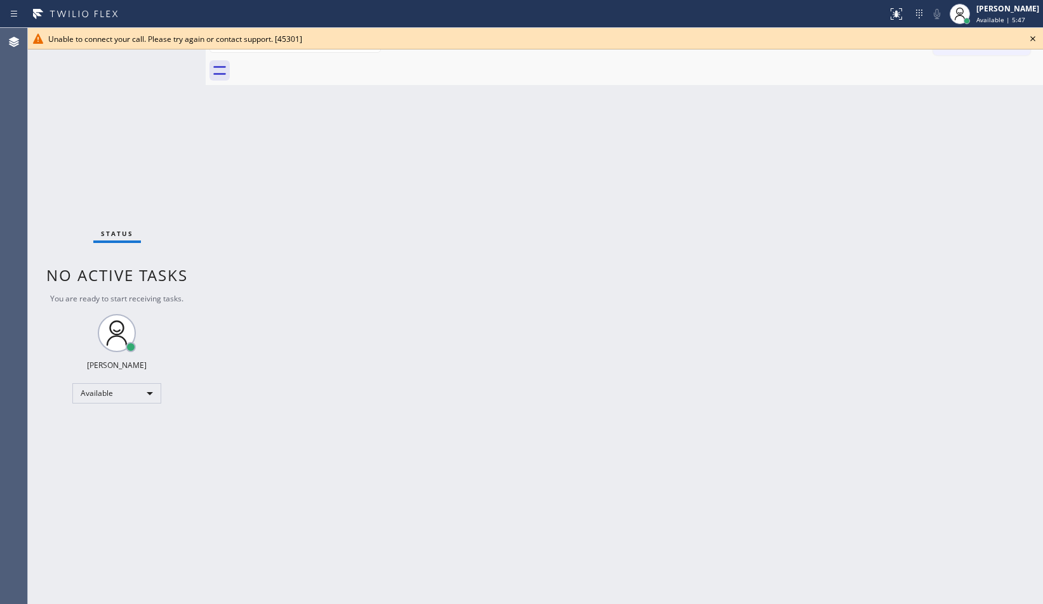
click at [936, 90] on div "Back to Dashboard Change Sender ID Customers Technicians Select a contact Outbo…" at bounding box center [624, 316] width 837 height 576
click at [1032, 41] on icon at bounding box center [1032, 38] width 15 height 15
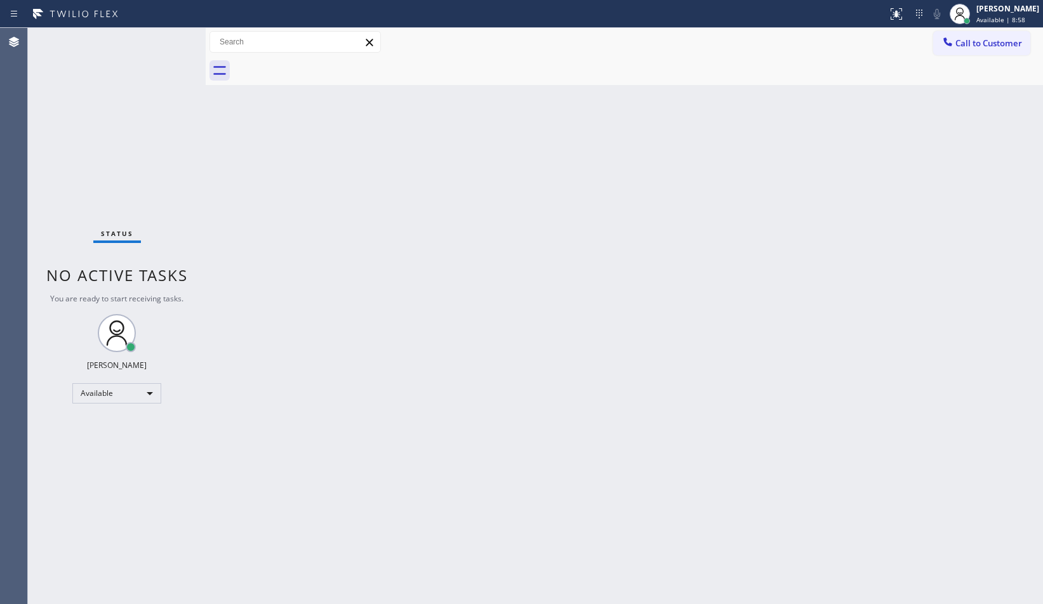
drag, startPoint x: 967, startPoint y: 118, endPoint x: 973, endPoint y: 55, distance: 63.2
click at [968, 117] on div "Back to Dashboard Change Sender ID Customers Technicians Select a contact Outbo…" at bounding box center [624, 316] width 837 height 576
click at [972, 45] on span "Call to Customer" at bounding box center [988, 42] width 67 height 11
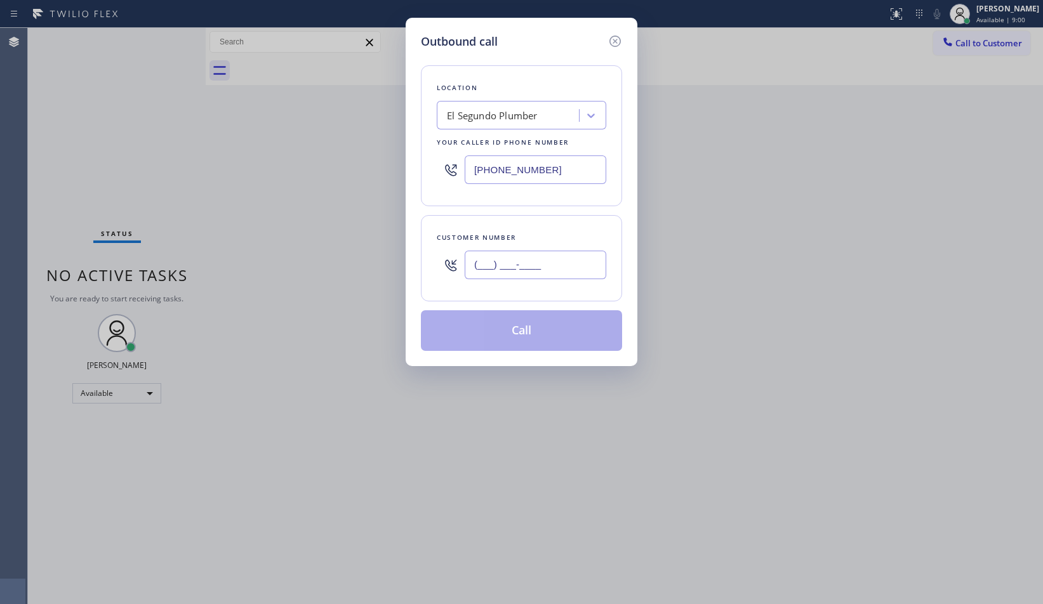
click at [557, 269] on input "(___) ___-____" at bounding box center [536, 265] width 142 height 29
paste input "347) 314-4914"
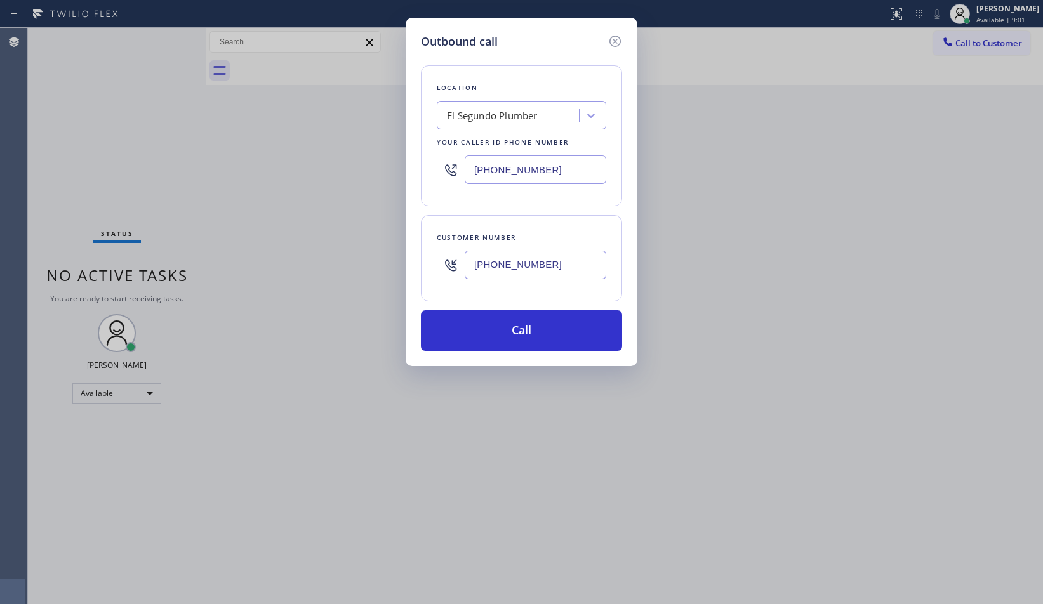
type input "[PHONE_NUMBER]"
click at [519, 159] on input "[PHONE_NUMBER]" at bounding box center [536, 170] width 142 height 29
paste input "844) 901-1746"
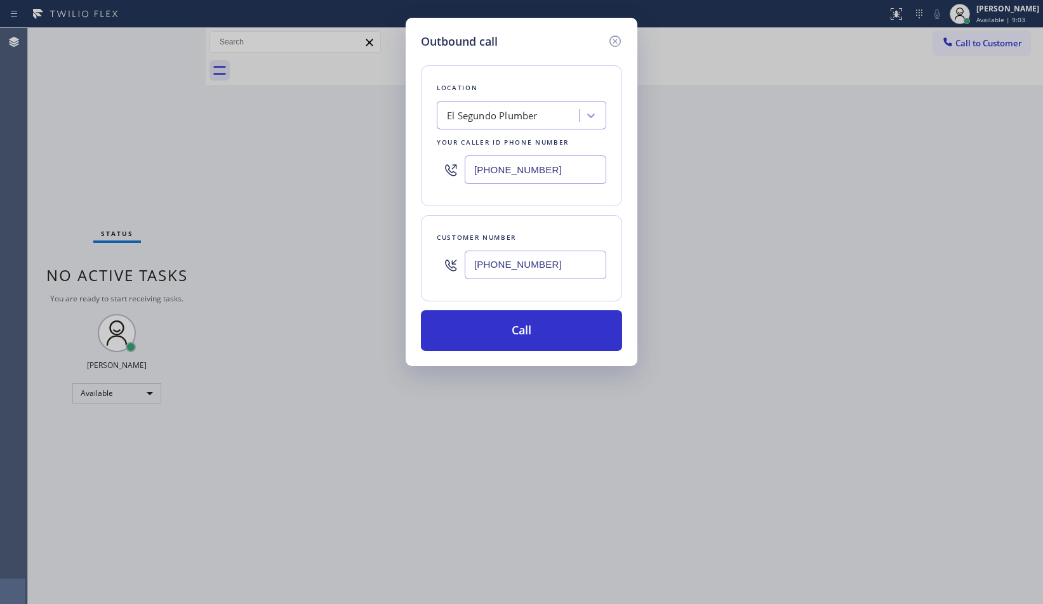
type input "[PHONE_NUMBER]"
click at [542, 204] on div "Location [GEOGRAPHIC_DATA] Plumber Your caller id phone number [PHONE_NUMBER]" at bounding box center [521, 135] width 201 height 141
click at [540, 226] on div "Customer number [PHONE_NUMBER]" at bounding box center [521, 258] width 201 height 86
click at [591, 327] on button "Call" at bounding box center [521, 330] width 201 height 41
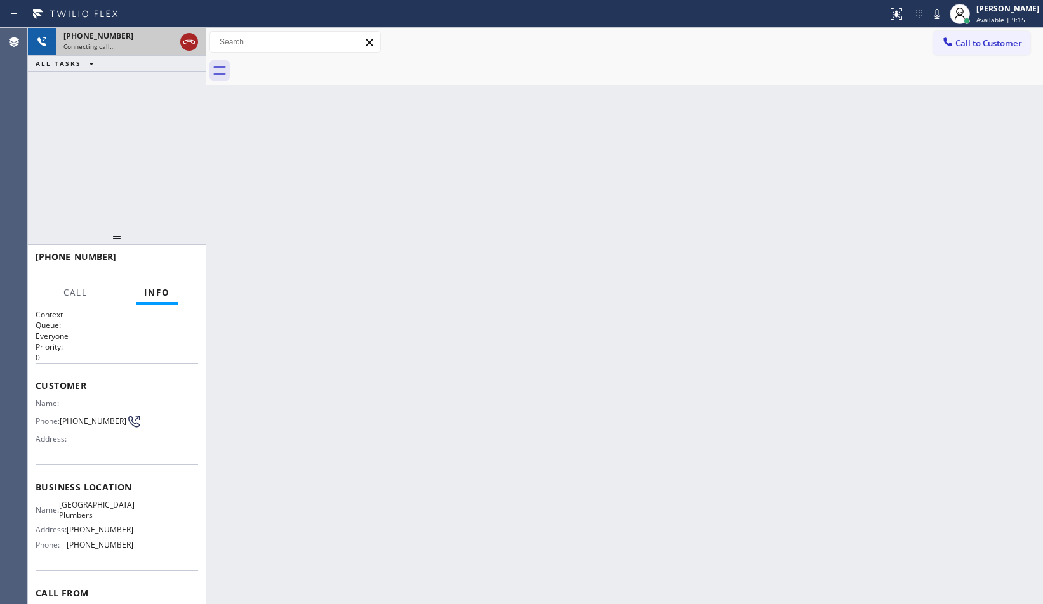
click at [189, 39] on icon at bounding box center [189, 41] width 15 height 15
click at [175, 39] on div "[PHONE_NUMBER]" at bounding box center [119, 35] width 112 height 11
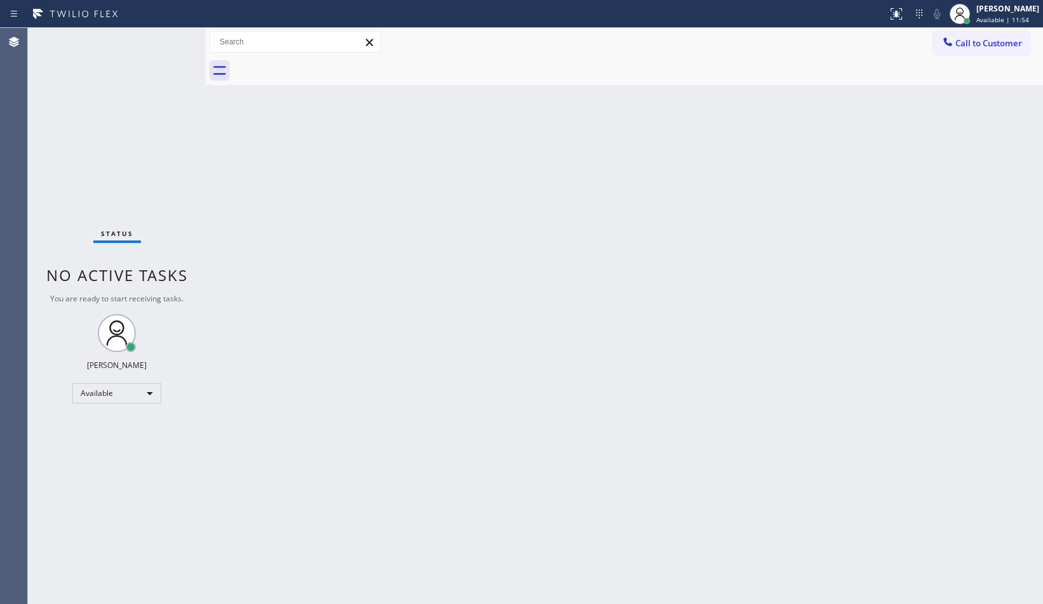
drag, startPoint x: 965, startPoint y: 110, endPoint x: 966, endPoint y: 102, distance: 7.7
click at [965, 110] on div "Back to Dashboard Change Sender ID Customers Technicians Select a contact Outbo…" at bounding box center [624, 316] width 837 height 576
click at [983, 46] on span "Call to Customer" at bounding box center [988, 42] width 67 height 11
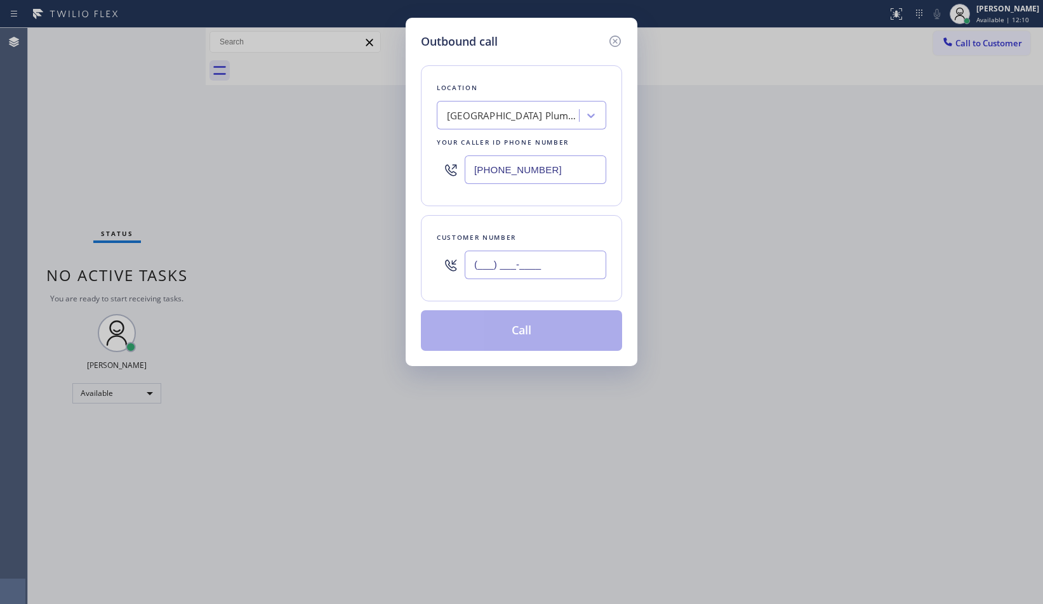
click at [569, 264] on input "(___) ___-____" at bounding box center [536, 265] width 142 height 29
paste input "4202"
paste input "420) 292-2787"
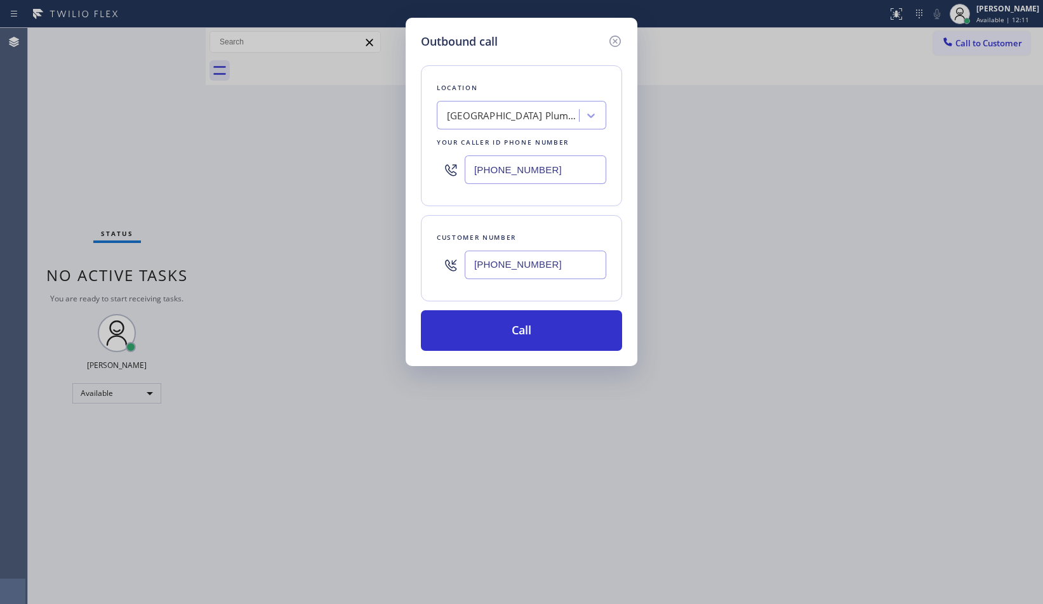
type input "[PHONE_NUMBER]"
click at [531, 161] on input "[PHONE_NUMBER]" at bounding box center [536, 170] width 142 height 29
paste input "310) 929-6858"
type input "[PHONE_NUMBER]"
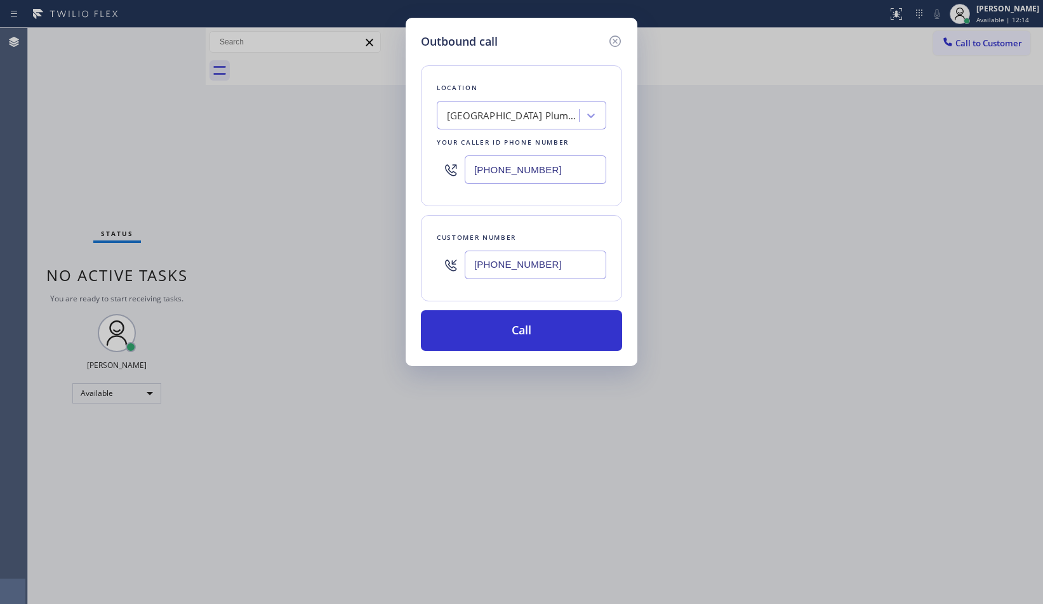
click at [548, 207] on div "Location [GEOGRAPHIC_DATA] Plumbers Your caller id phone number [PHONE_NUMBER] …" at bounding box center [521, 200] width 201 height 301
click at [541, 323] on button "Call" at bounding box center [521, 330] width 201 height 41
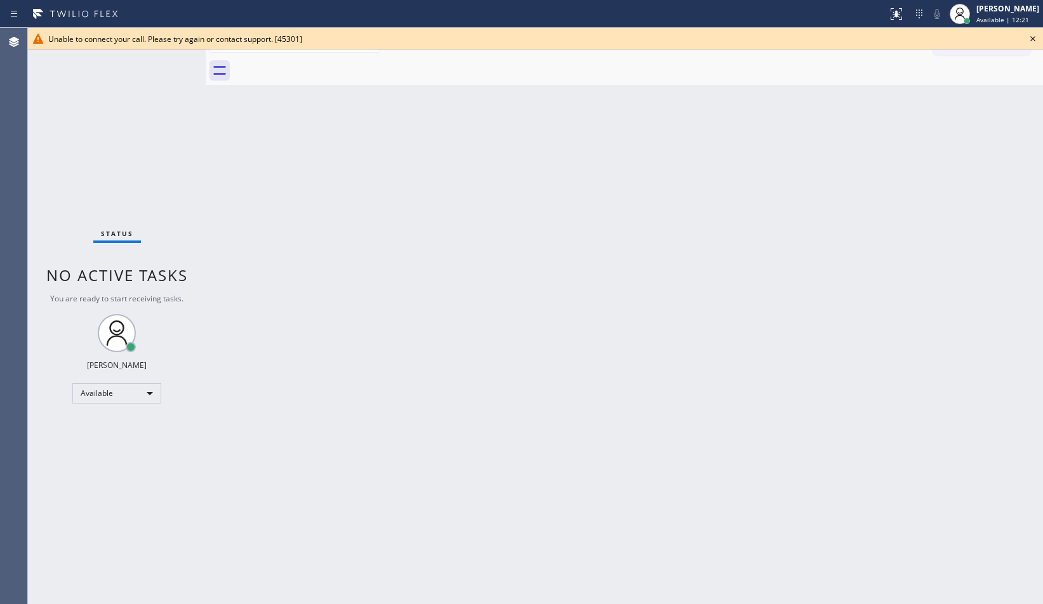
drag, startPoint x: 630, startPoint y: 128, endPoint x: 794, endPoint y: 124, distance: 163.8
click at [634, 128] on div "Back to Dashboard Change Sender ID Customers Technicians Select a contact Outbo…" at bounding box center [624, 316] width 837 height 576
click at [1035, 39] on icon at bounding box center [1032, 38] width 15 height 15
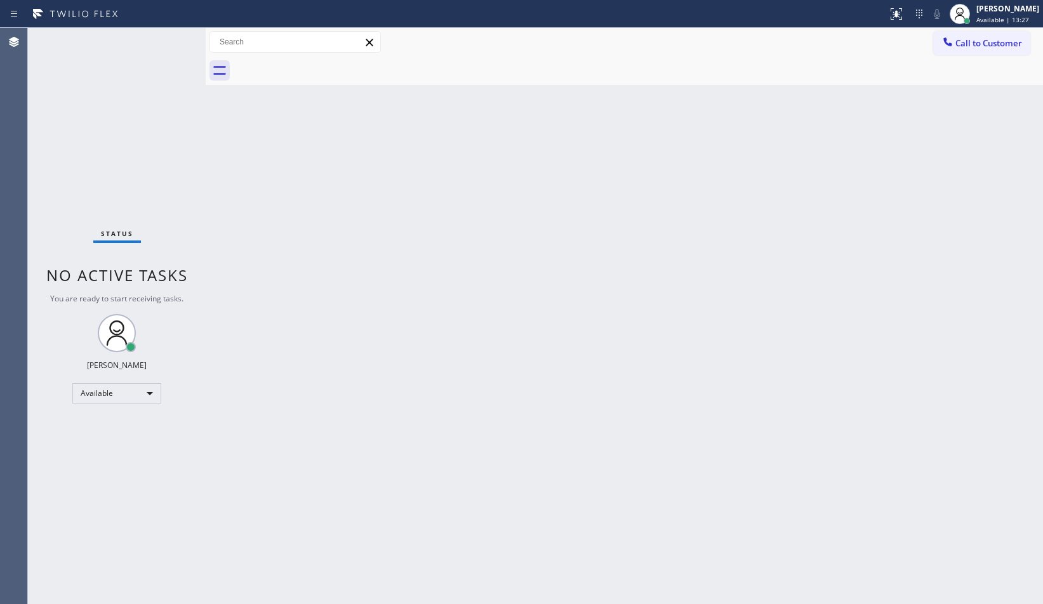
click at [952, 180] on div "Back to Dashboard Change Sender ID Customers Technicians Select a contact Outbo…" at bounding box center [624, 316] width 837 height 576
click at [696, 81] on div at bounding box center [638, 71] width 809 height 29
drag, startPoint x: 915, startPoint y: 581, endPoint x: 922, endPoint y: 582, distance: 6.4
click at [915, 581] on div "Back to Dashboard Change Sender ID Customers Technicians Select a contact Outbo…" at bounding box center [624, 316] width 837 height 576
click at [968, 237] on div "Back to Dashboard Change Sender ID Customers Technicians Select a contact Outbo…" at bounding box center [624, 316] width 837 height 576
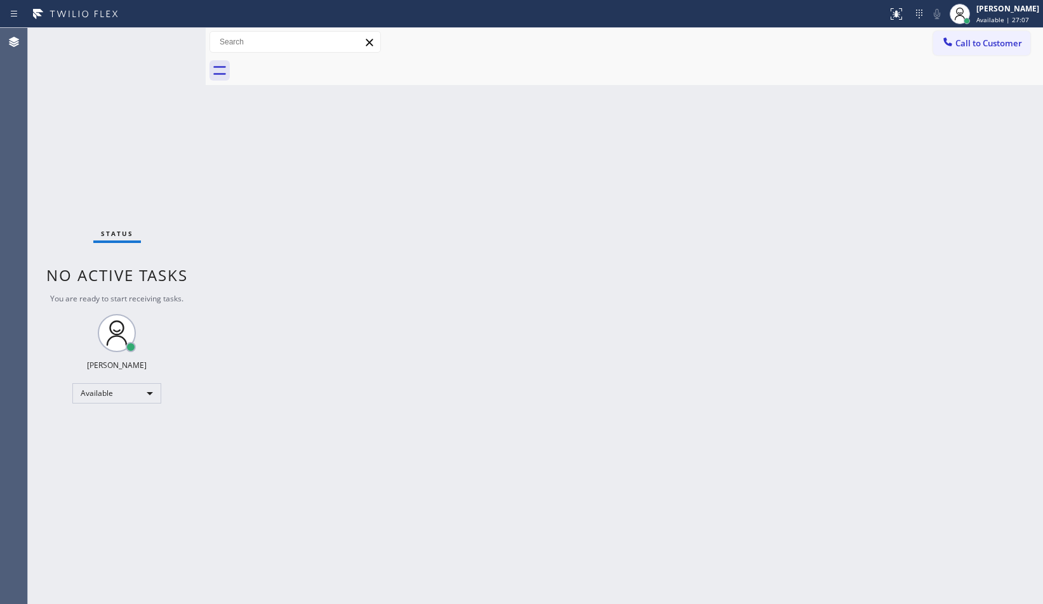
click at [333, 110] on div "Back to Dashboard Change Sender ID Customers Technicians Select a contact Outbo…" at bounding box center [624, 316] width 837 height 576
click at [641, 516] on div "Back to Dashboard Change Sender ID Customers Technicians Select a contact Outbo…" at bounding box center [624, 316] width 837 height 576
click at [1032, 191] on div "Back to Dashboard Change Sender ID Customers Technicians Select a contact Outbo…" at bounding box center [624, 316] width 837 height 576
click at [543, 192] on div "Back to Dashboard Change Sender ID Customers Technicians Select a contact Outbo…" at bounding box center [624, 316] width 837 height 576
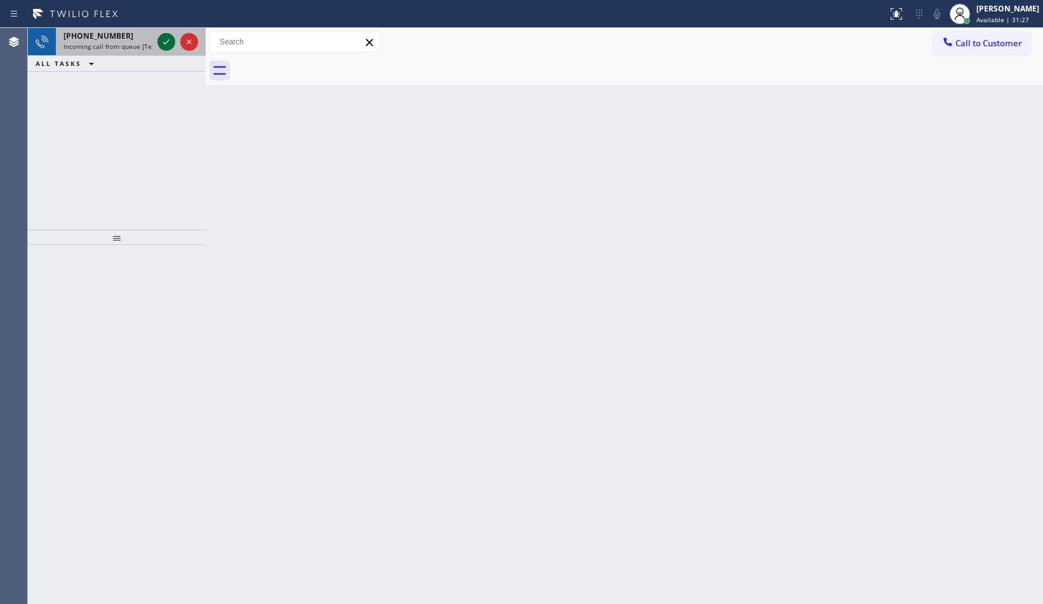
click at [164, 41] on icon at bounding box center [166, 41] width 15 height 15
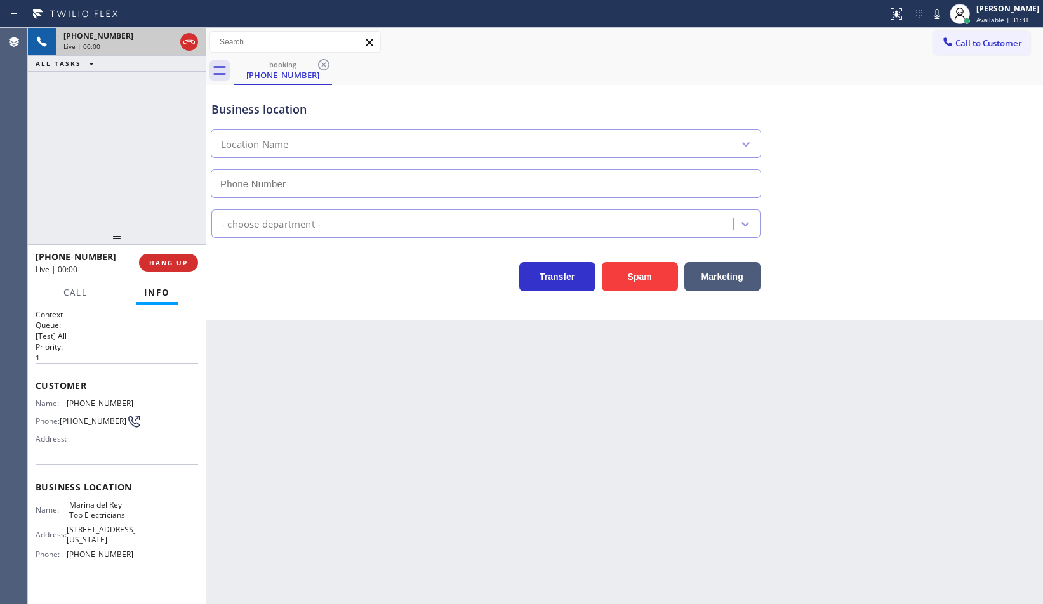
type input "[PHONE_NUMBER]"
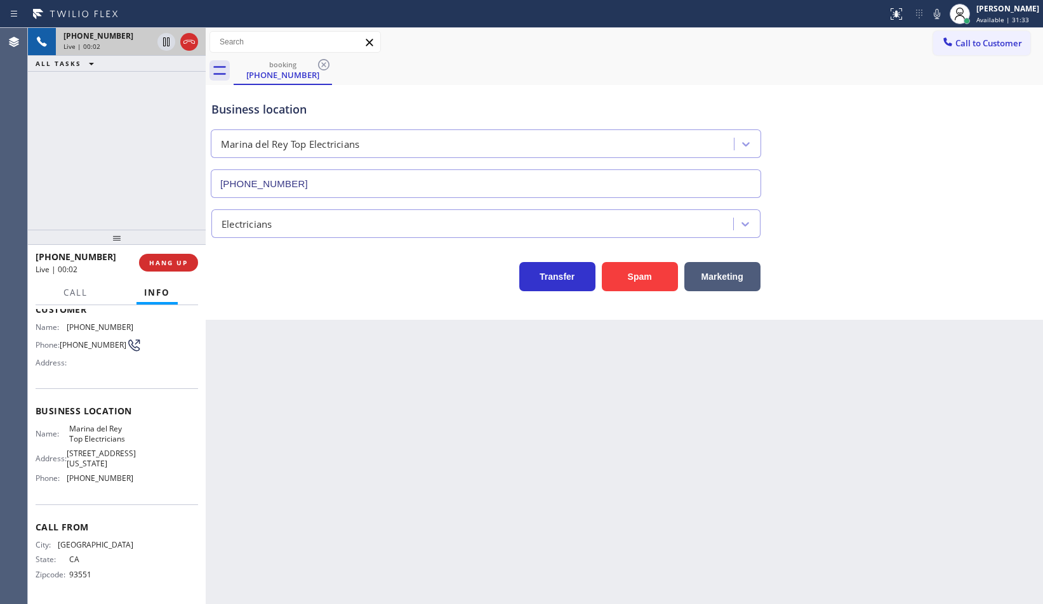
scroll to position [81, 0]
click at [112, 427] on span "Marina del Rey Top Electricians" at bounding box center [100, 434] width 63 height 20
copy span "Marina del Rey Top Electricians"
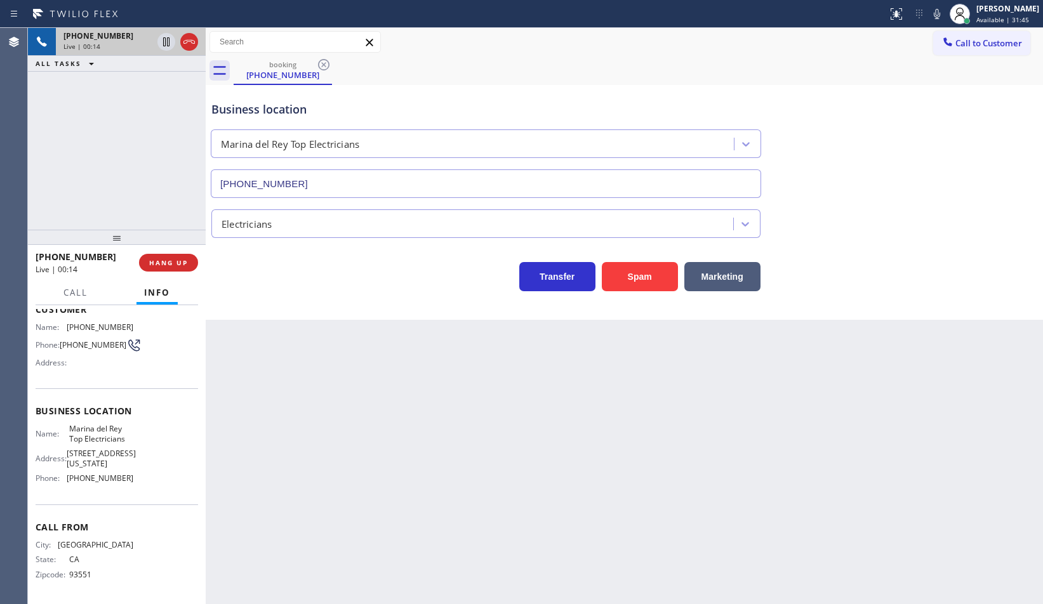
click at [90, 482] on span "[PHONE_NUMBER]" at bounding box center [100, 479] width 67 height 10
click at [92, 480] on span "[PHONE_NUMBER]" at bounding box center [100, 479] width 67 height 10
click at [93, 479] on span "[PHONE_NUMBER]" at bounding box center [100, 479] width 67 height 10
copy span "[PHONE_NUMBER]"
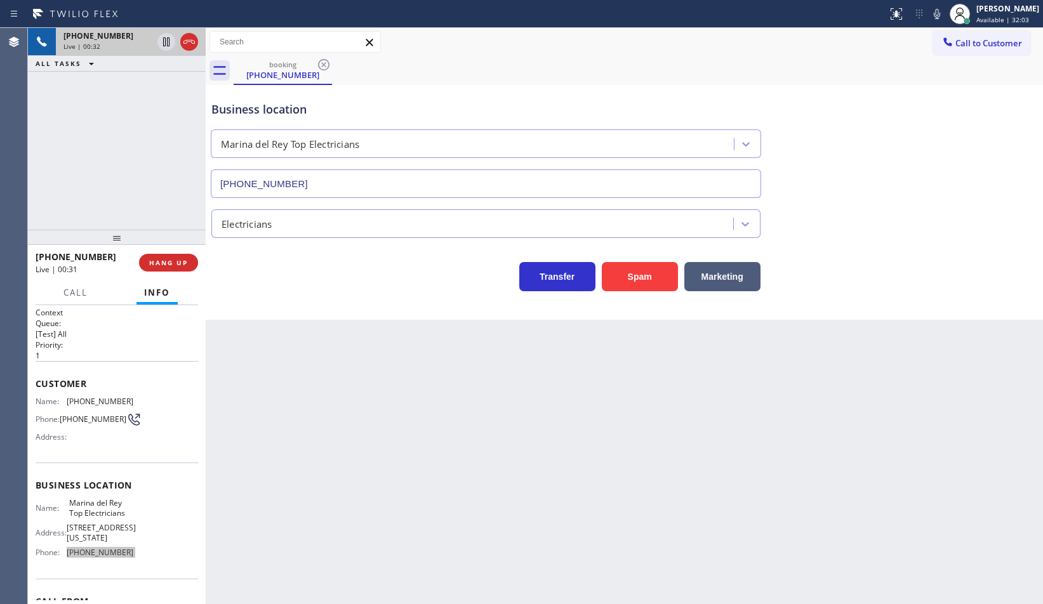
scroll to position [0, 0]
click at [102, 403] on span "[PHONE_NUMBER]" at bounding box center [100, 404] width 67 height 10
click at [103, 403] on span "[PHONE_NUMBER]" at bounding box center [100, 404] width 67 height 10
click at [104, 401] on span "[PHONE_NUMBER]" at bounding box center [100, 404] width 67 height 10
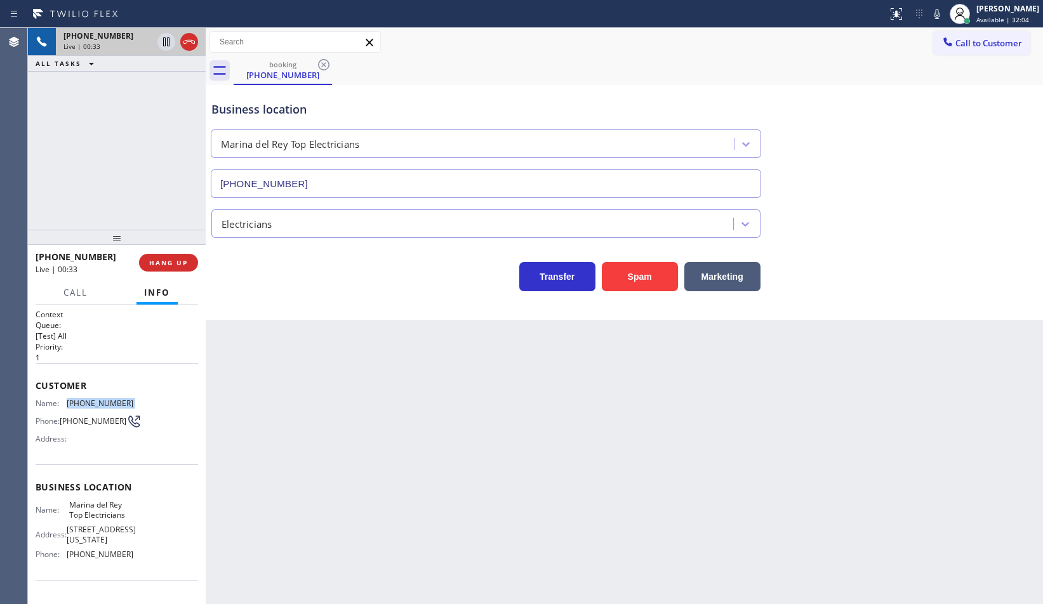
click at [104, 401] on span "[PHONE_NUMBER]" at bounding box center [100, 404] width 67 height 10
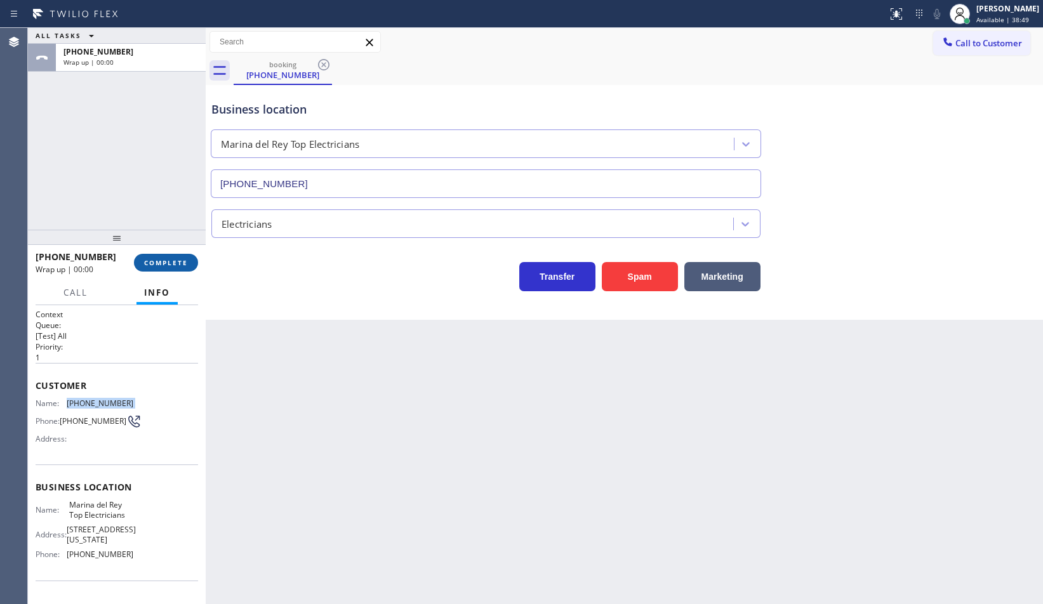
click at [187, 264] on span "COMPLETE" at bounding box center [166, 262] width 44 height 9
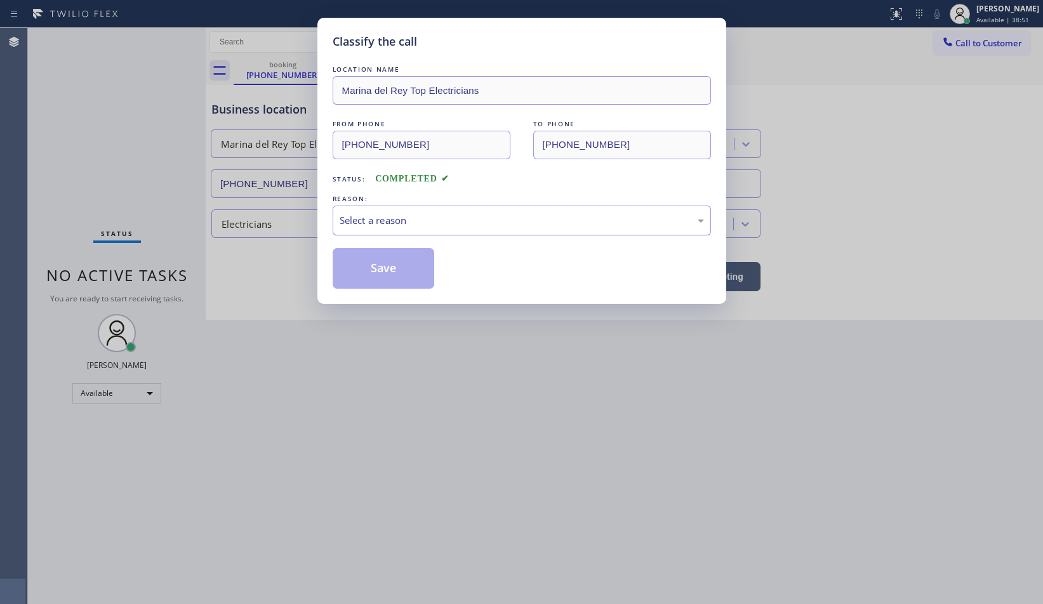
click at [361, 224] on div "Select a reason" at bounding box center [522, 220] width 364 height 15
click at [393, 270] on button "Save" at bounding box center [384, 268] width 102 height 41
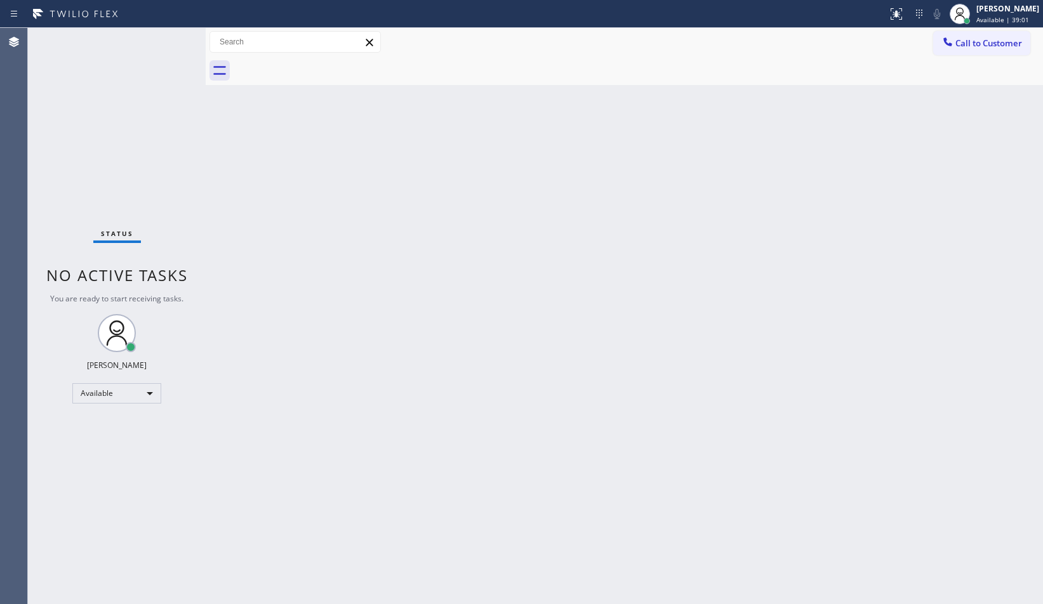
click at [823, 293] on div "Back to Dashboard Change Sender ID Customers Technicians Select a contact Outbo…" at bounding box center [624, 316] width 837 height 576
click at [733, 229] on div "Back to Dashboard Change Sender ID Customers Technicians Select a contact Outbo…" at bounding box center [624, 316] width 837 height 576
click at [1034, 332] on div "Back to Dashboard Change Sender ID Customers Technicians Select a contact Outbo…" at bounding box center [624, 316] width 837 height 576
click at [958, 258] on div "Back to Dashboard Change Sender ID Customers Technicians Select a contact Outbo…" at bounding box center [624, 316] width 837 height 576
click at [1021, 254] on div "Back to Dashboard Change Sender ID Customers Technicians Select a contact Outbo…" at bounding box center [624, 316] width 837 height 576
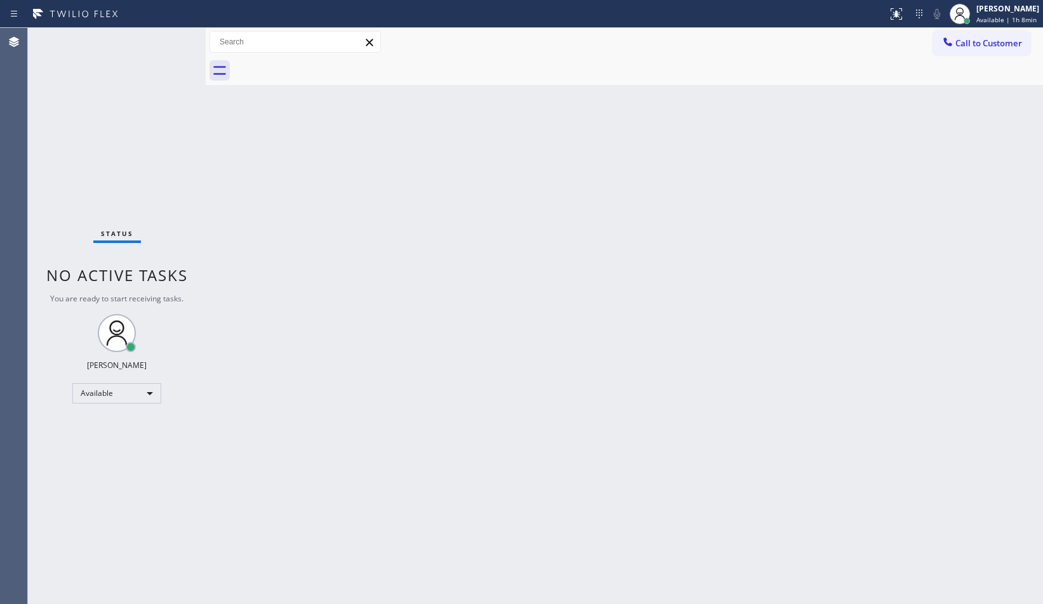
drag, startPoint x: 1028, startPoint y: 187, endPoint x: 1039, endPoint y: 187, distance: 10.8
click at [1028, 187] on div "Back to Dashboard Change Sender ID Customers Technicians Select a contact Outbo…" at bounding box center [624, 316] width 837 height 576
click at [94, 162] on div "Status No active tasks You are ready to start receiving tasks. [PERSON_NAME] Av…" at bounding box center [117, 316] width 178 height 576
click at [1026, 12] on div "[PERSON_NAME]" at bounding box center [1007, 8] width 64 height 11
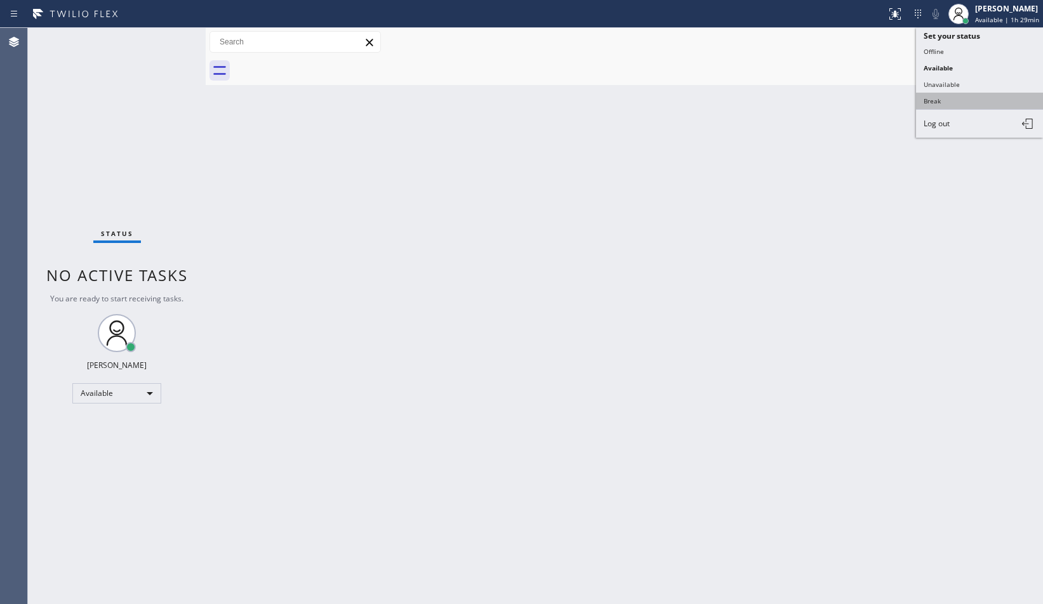
click at [959, 100] on button "Break" at bounding box center [979, 101] width 127 height 17
